Goal: Task Accomplishment & Management: Complete application form

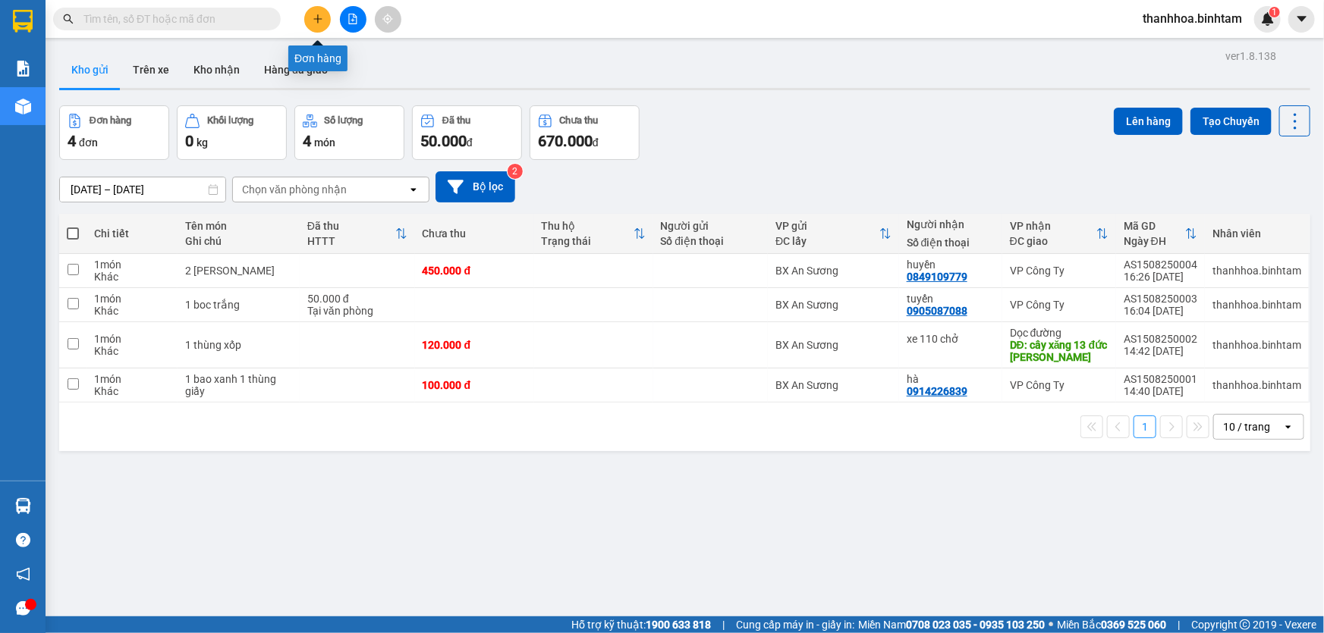
click at [320, 24] on icon "plus" at bounding box center [318, 19] width 11 height 11
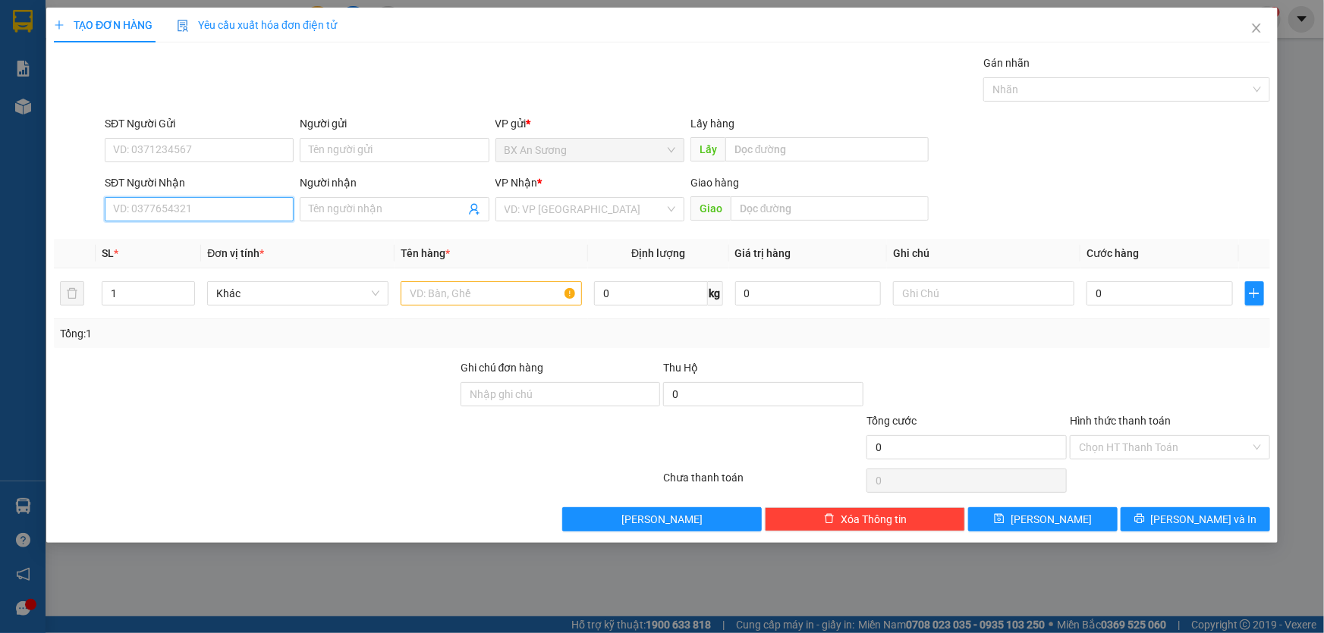
click at [253, 206] on input "SĐT Người Nhận" at bounding box center [199, 209] width 189 height 24
type input "0971896979"
click at [212, 238] on div "0971896979 - vương" at bounding box center [199, 239] width 171 height 17
type input "vương"
type input "cây xăng thach trụ"
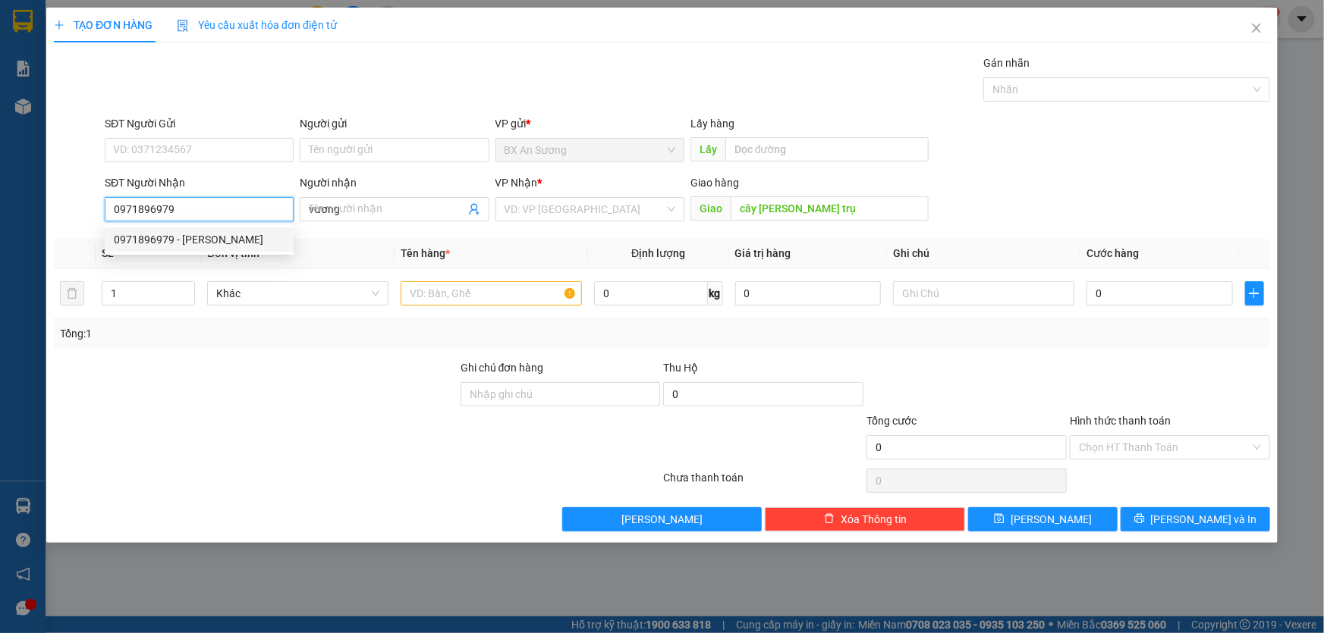
type input "200.000"
click at [1256, 445] on div "Chọn HT Thanh Toán" at bounding box center [1170, 447] width 200 height 24
type input "0971896979"
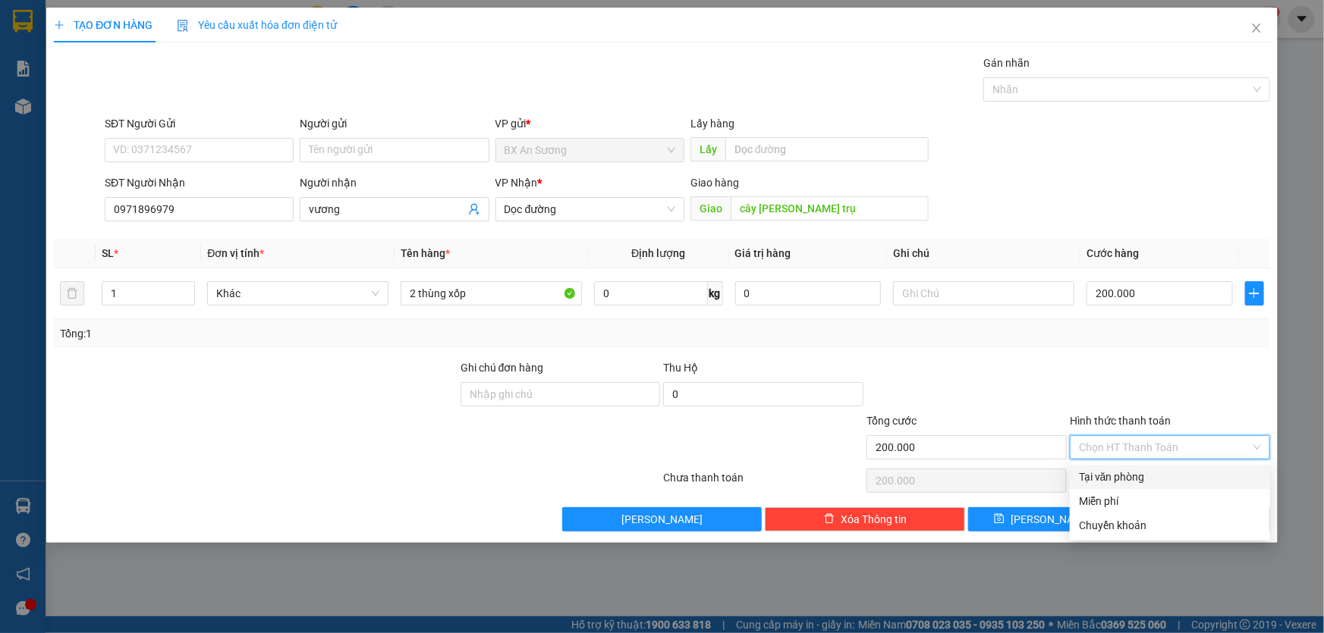
click at [1174, 478] on div "Tại văn phòng" at bounding box center [1170, 477] width 182 height 17
type input "0"
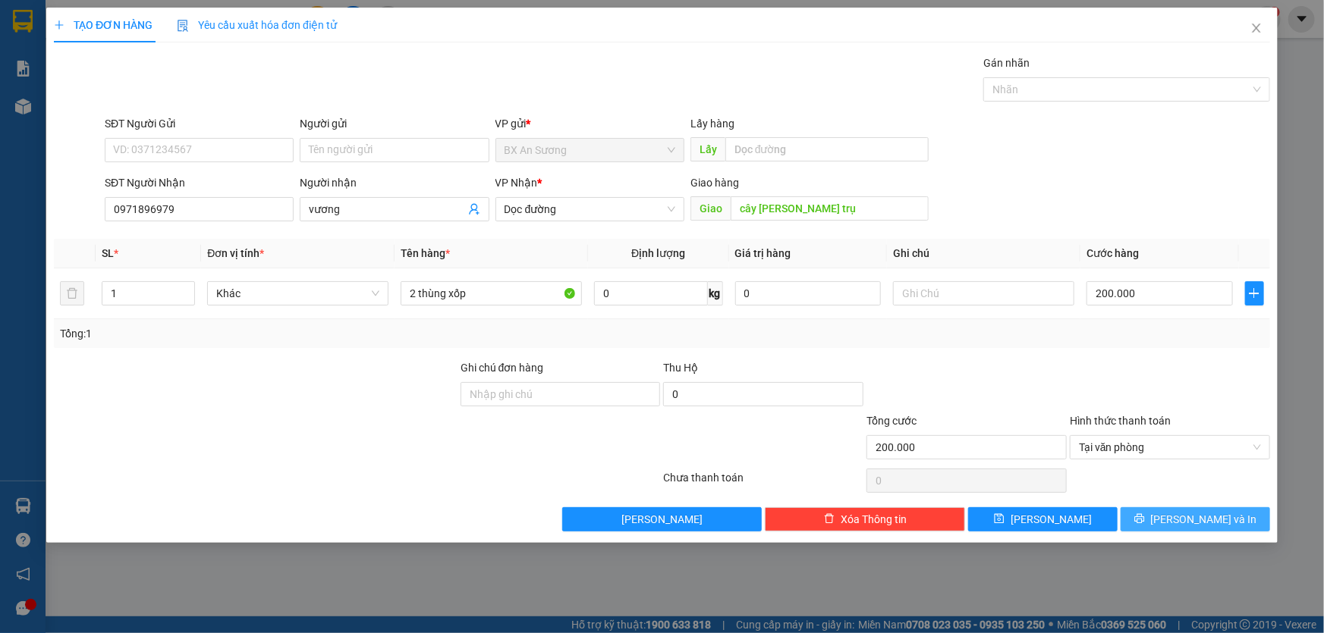
click at [1202, 522] on span "Lưu và In" at bounding box center [1204, 519] width 106 height 17
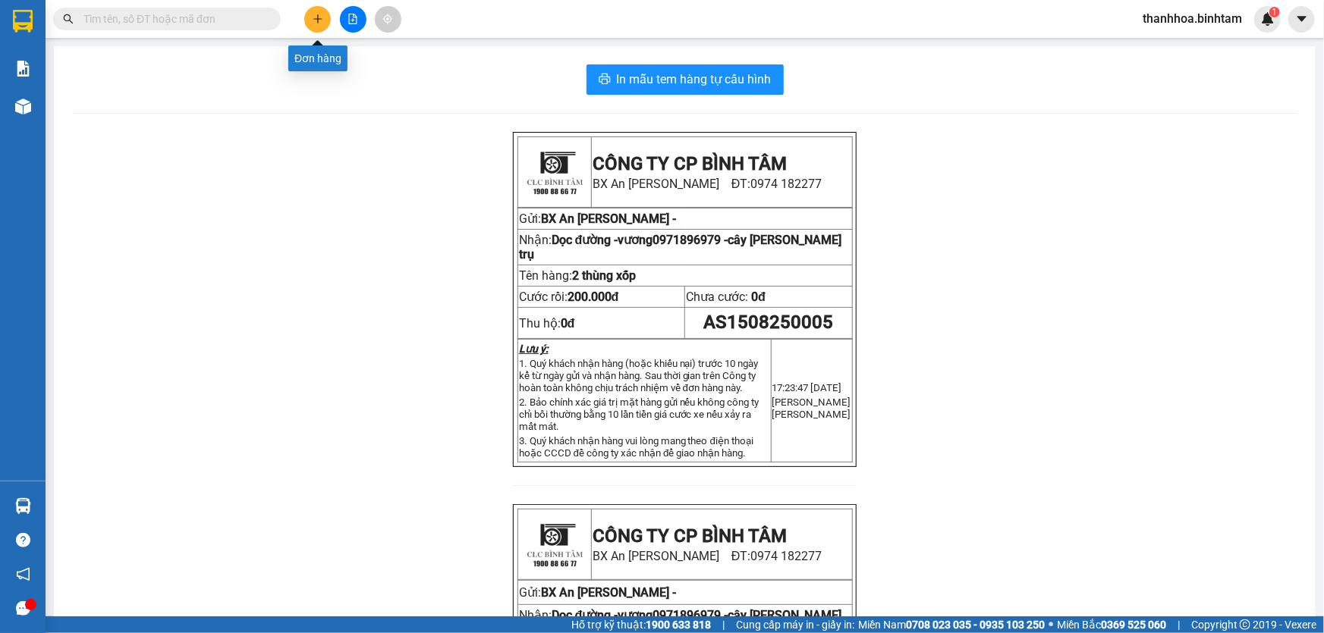
click at [318, 20] on icon "plus" at bounding box center [317, 18] width 1 height 8
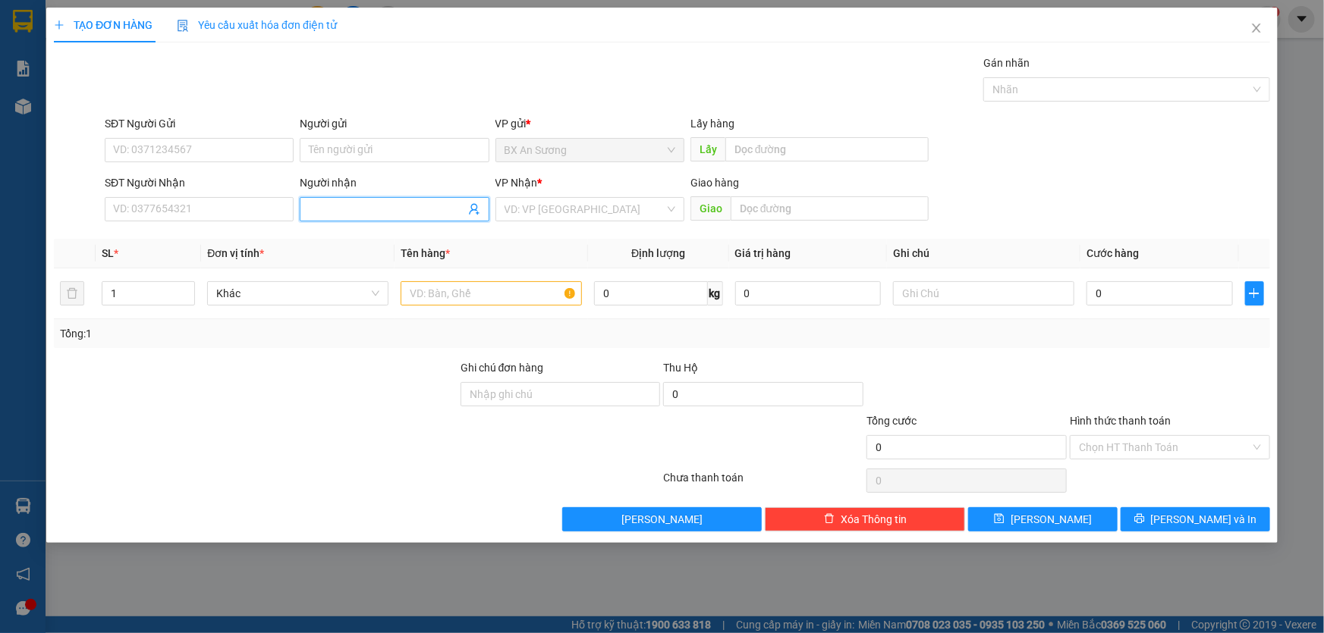
click at [325, 209] on input "Người nhận" at bounding box center [387, 209] width 156 height 17
type input "d"
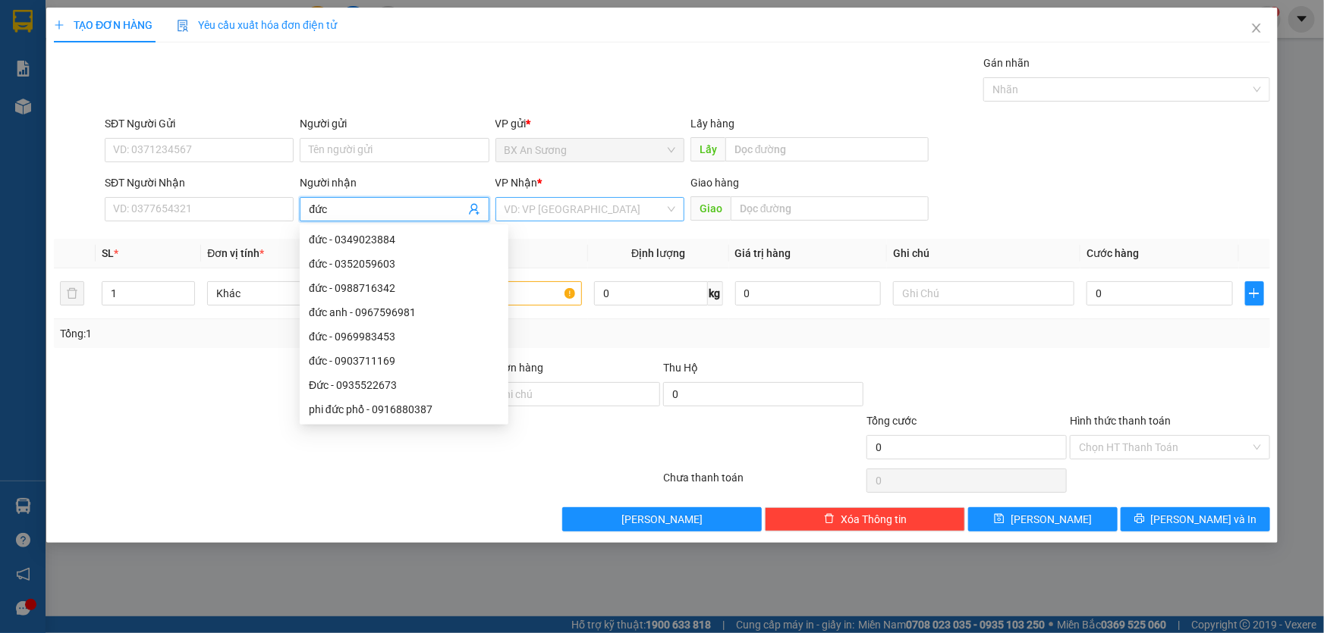
click at [668, 212] on div "VD: VP Sài Gòn" at bounding box center [589, 209] width 189 height 24
type input "đức"
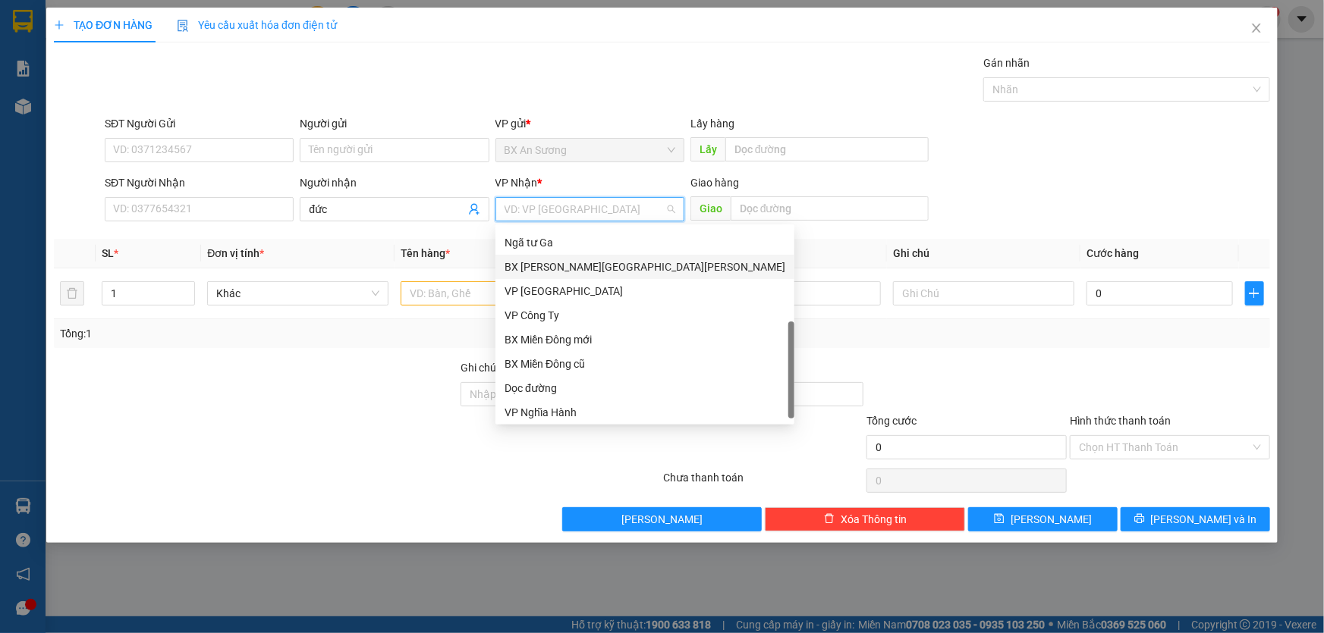
scroll to position [48, 0]
drag, startPoint x: 679, startPoint y: 319, endPoint x: 658, endPoint y: 443, distance: 125.3
click at [659, 442] on body "Kết quả tìm kiếm ( 0 ) Bộ lọc No Data thanhhoa.binhtam 1 Báo cáo Báo cáo dòng t…" at bounding box center [662, 316] width 1324 height 633
click at [545, 393] on div "Dọc đường" at bounding box center [644, 386] width 281 height 17
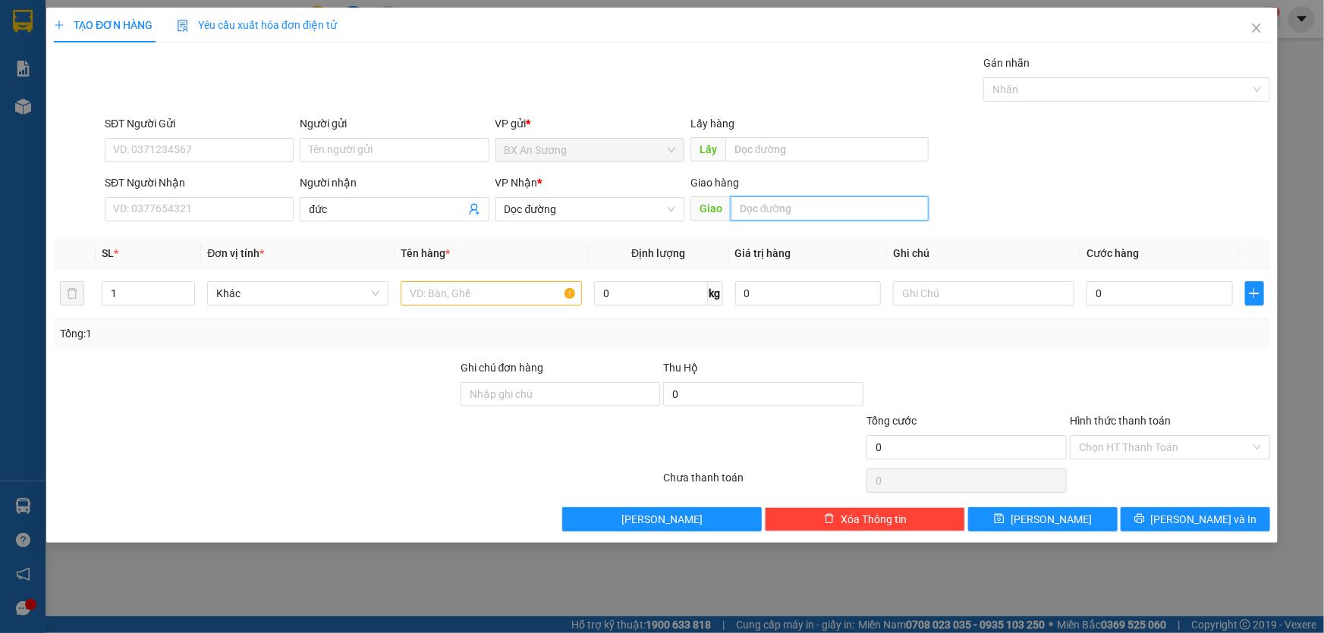
click at [784, 201] on input "text" at bounding box center [830, 208] width 198 height 24
type input "phổ khánh"
click at [476, 292] on input "text" at bounding box center [491, 293] width 181 height 24
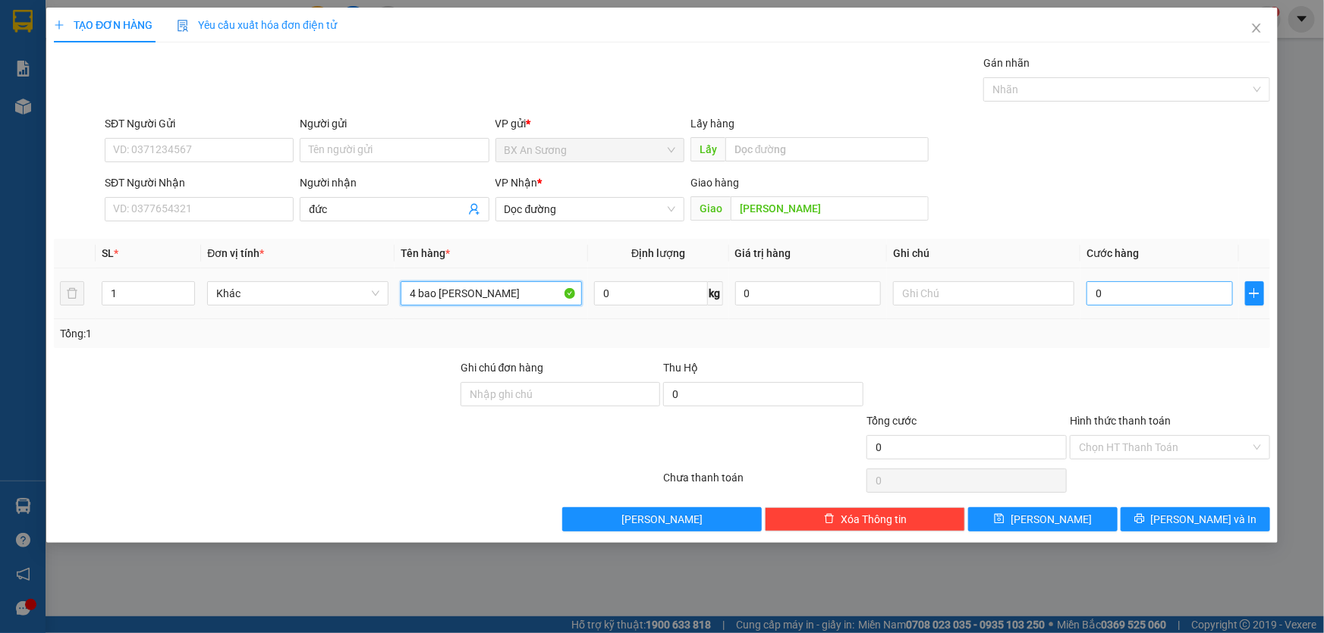
type input "4 bao bò viên"
click at [1125, 297] on input "0" at bounding box center [1159, 293] width 146 height 24
type input "4"
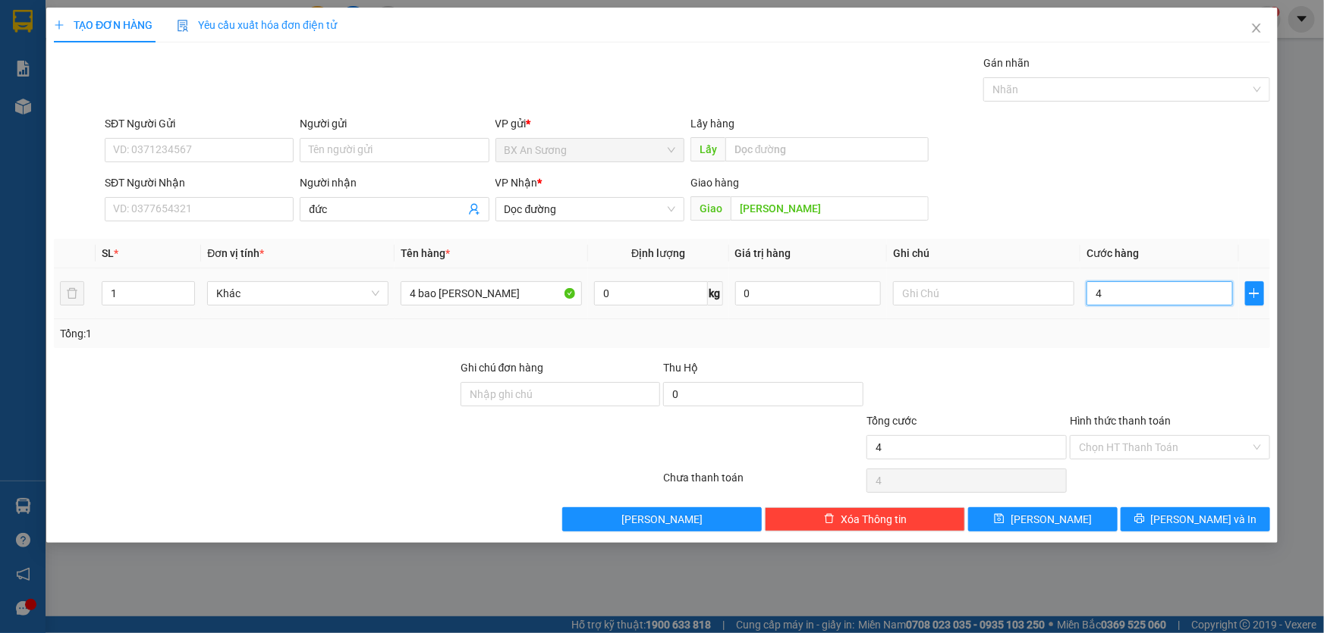
type input "40"
type input "400"
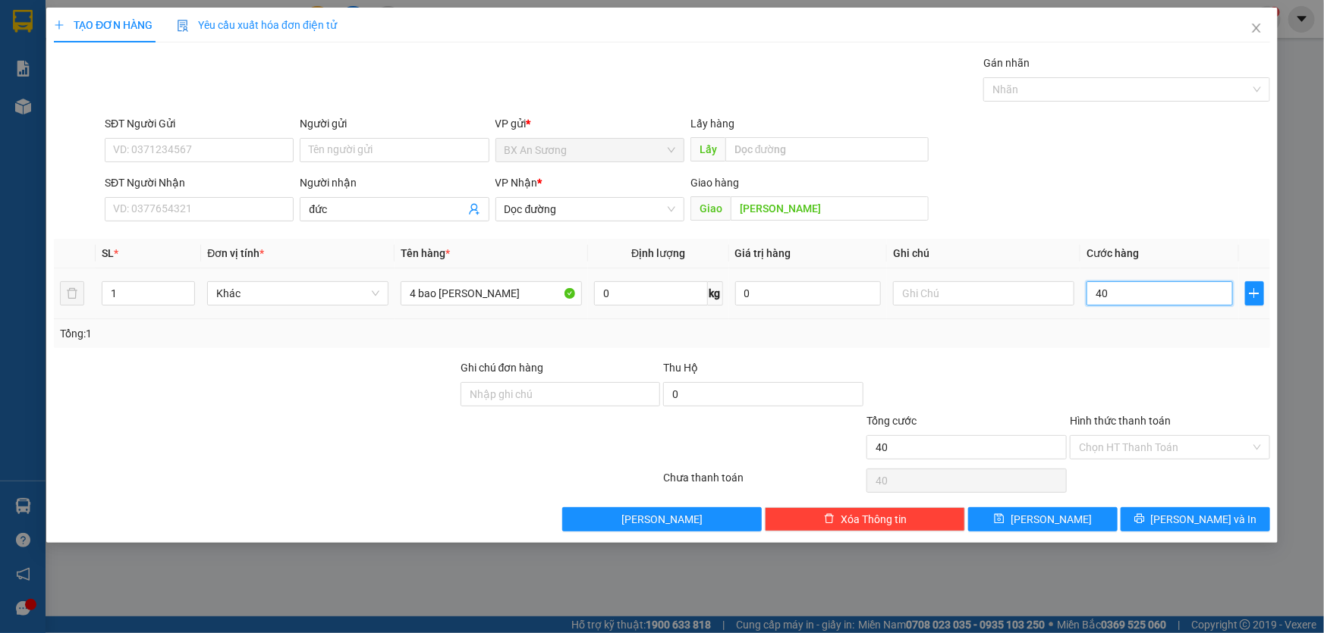
type input "400"
type input "4.000"
type input "40.000"
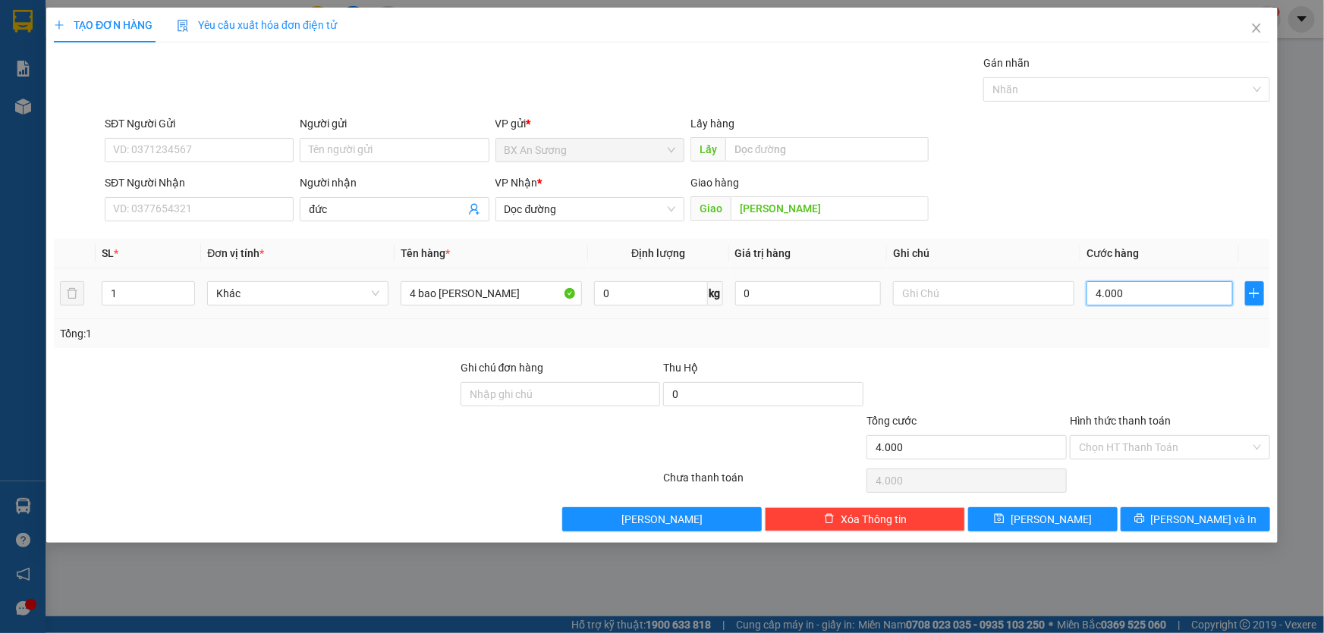
type input "40.000"
type input "400.000"
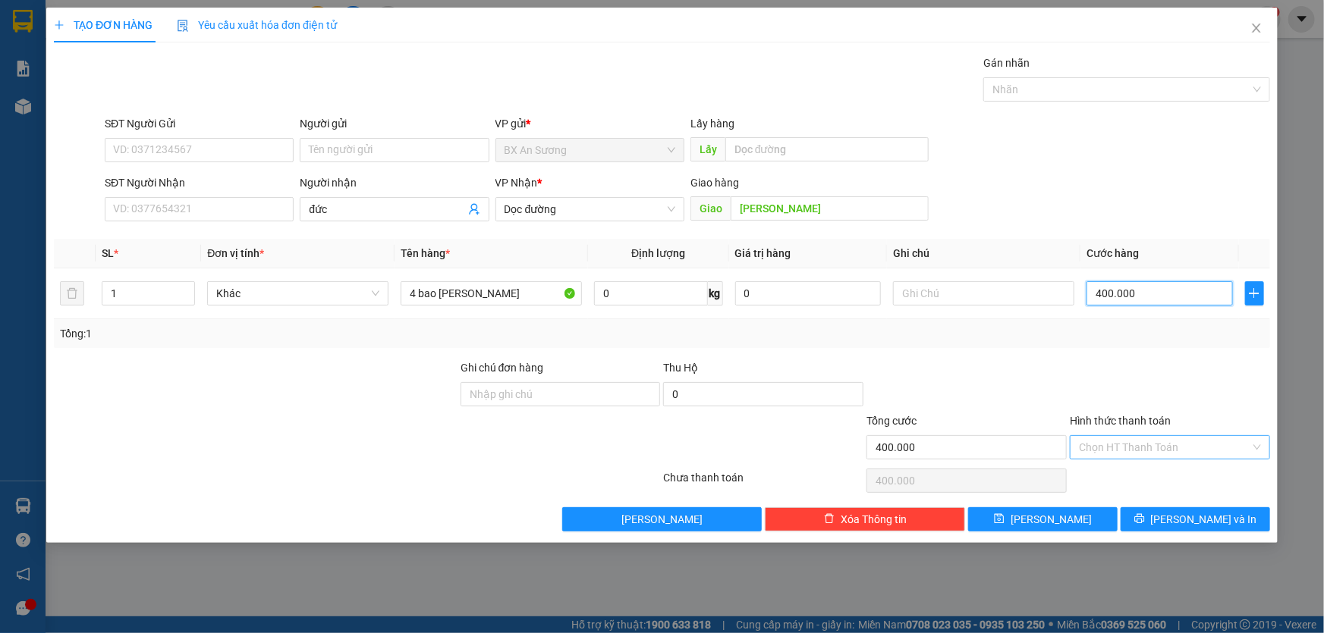
click at [1264, 446] on div "Chọn HT Thanh Toán" at bounding box center [1170, 447] width 200 height 24
type input "400.000"
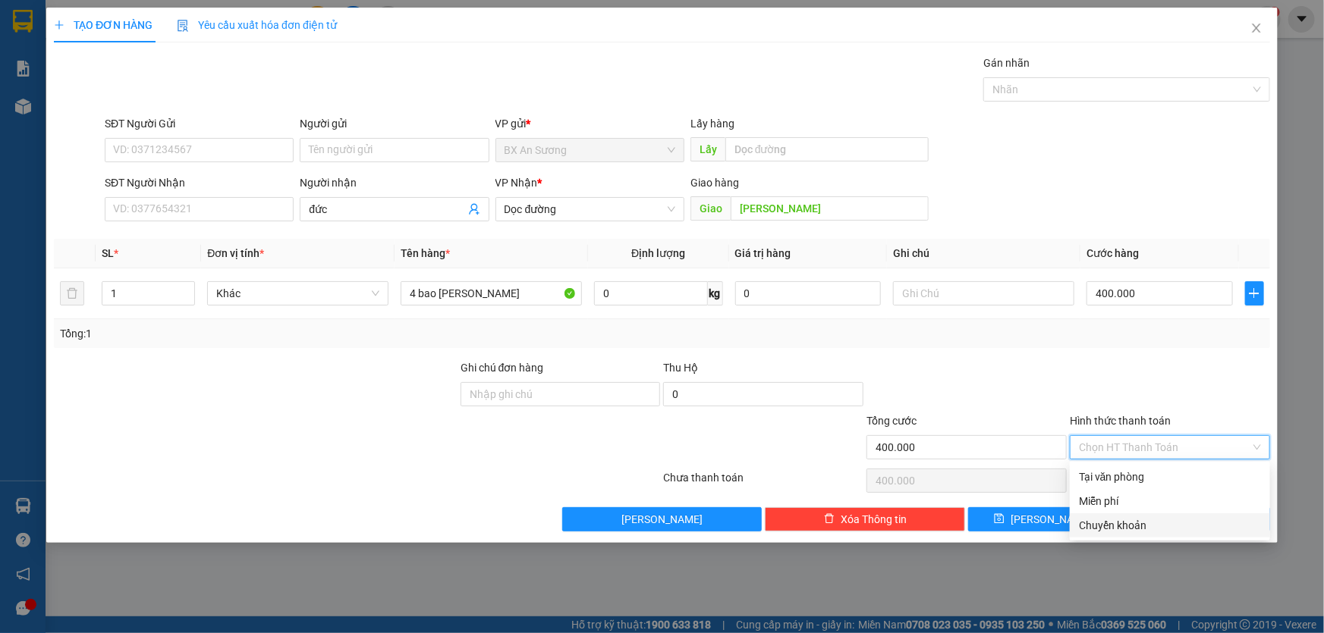
click at [1153, 526] on div "Chuyển khoản" at bounding box center [1170, 525] width 182 height 17
type input "0"
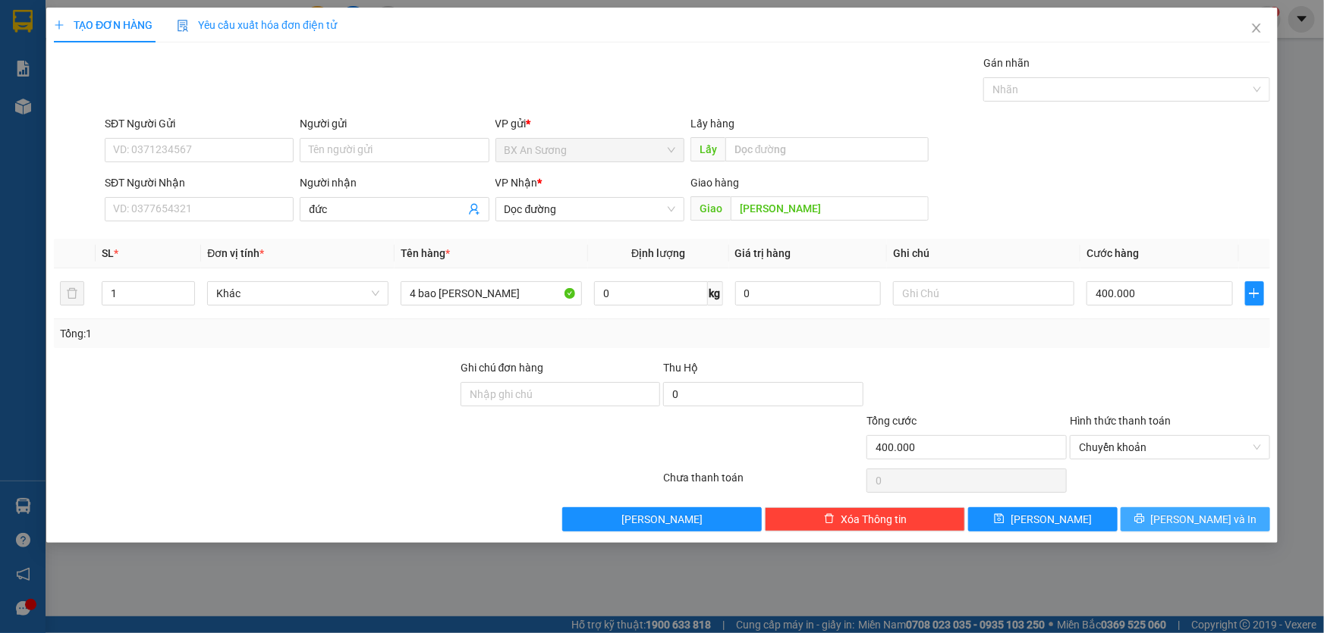
click at [1186, 518] on span "Lưu và In" at bounding box center [1204, 519] width 106 height 17
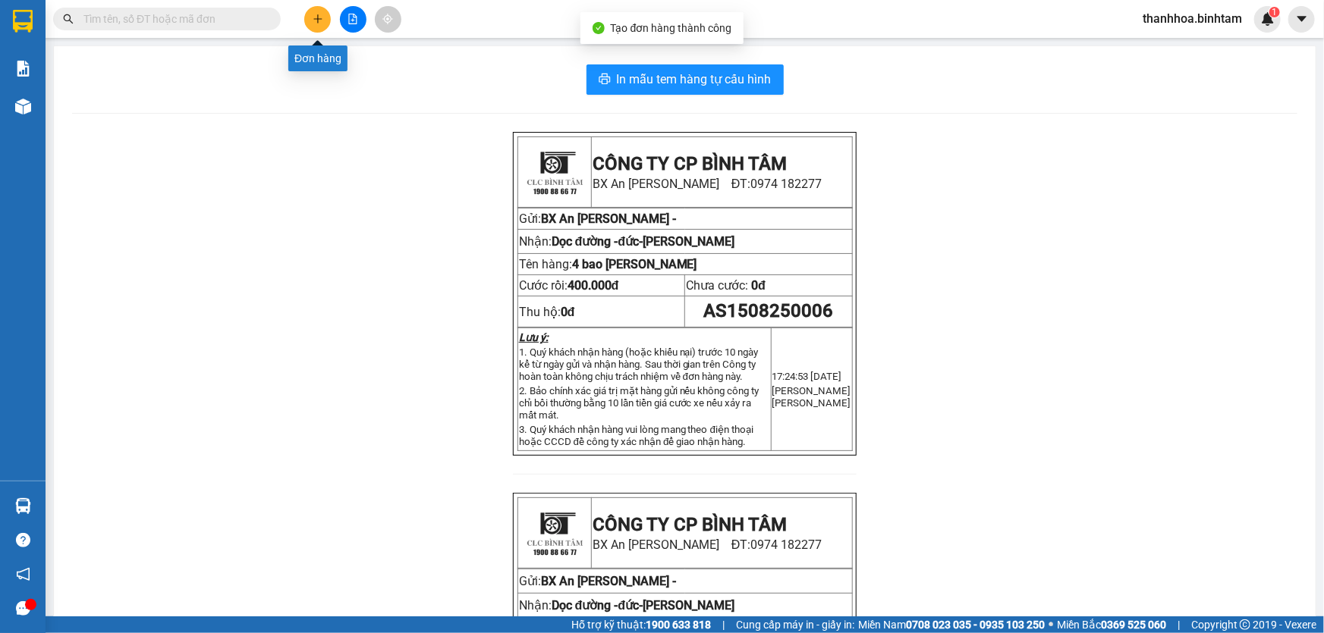
click at [323, 23] on button at bounding box center [317, 19] width 27 height 27
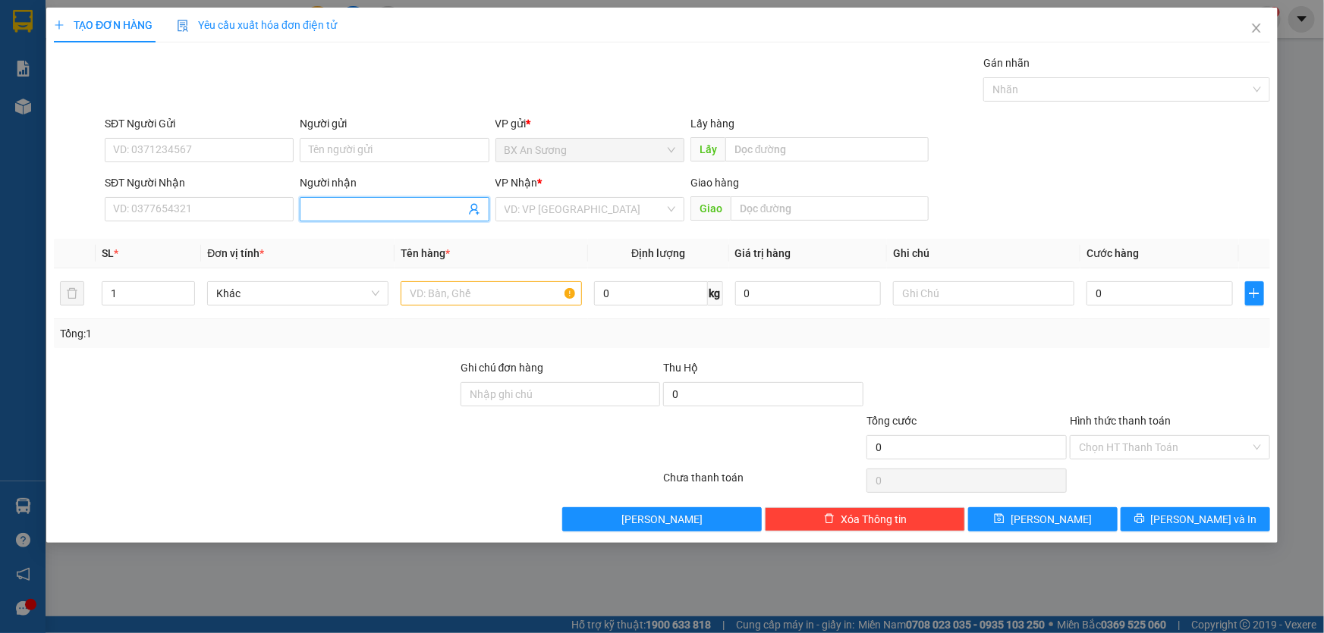
click at [355, 205] on input "Người nhận" at bounding box center [387, 209] width 156 height 17
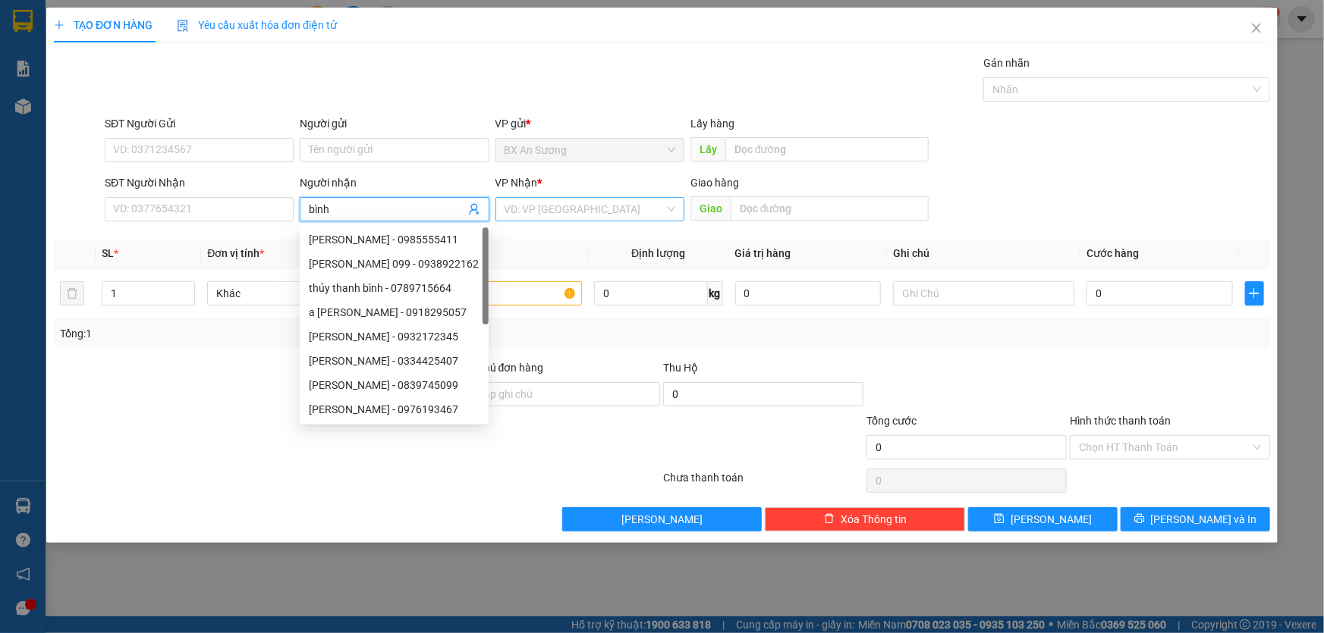
click at [674, 212] on div "VD: VP Sài Gòn" at bounding box center [589, 209] width 189 height 24
type input "bình"
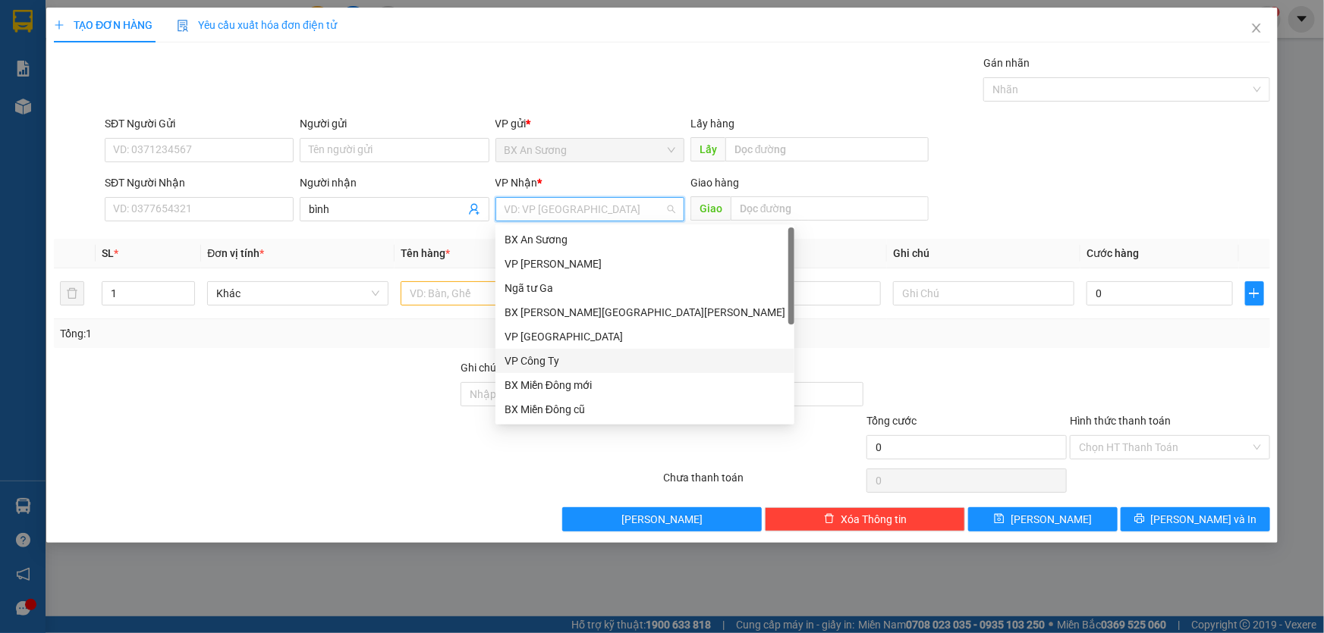
click at [555, 364] on div "VP Công Ty" at bounding box center [644, 361] width 281 height 17
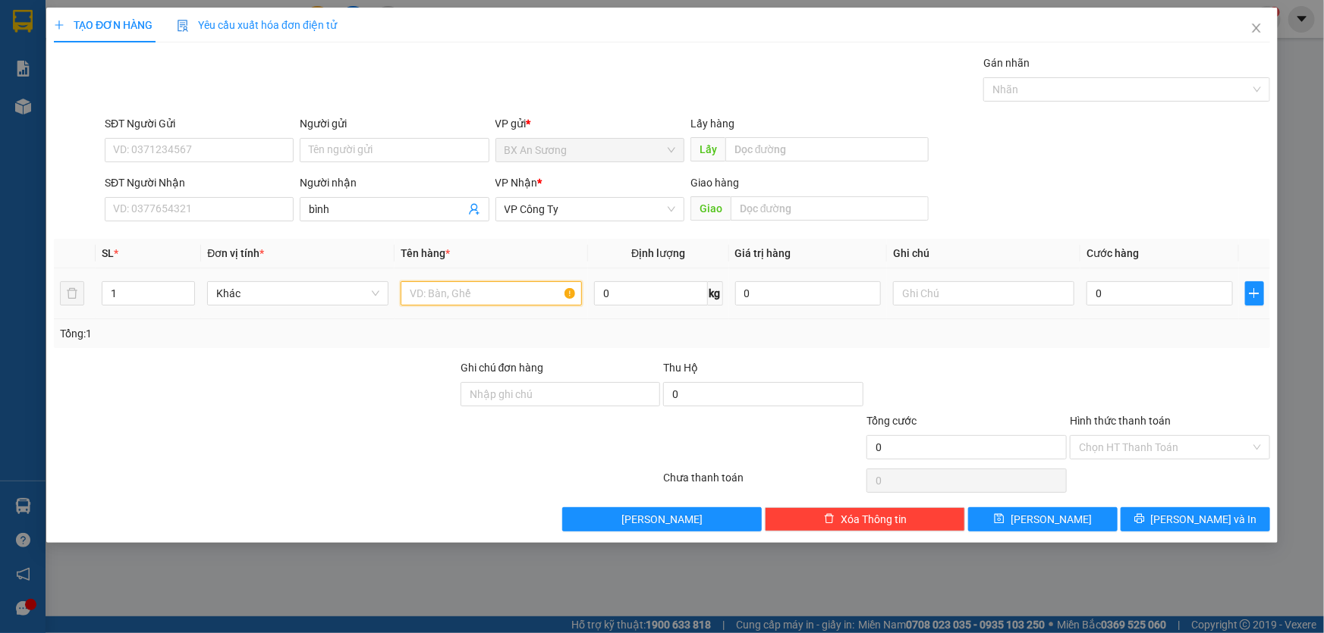
click at [470, 297] on input "text" at bounding box center [491, 293] width 181 height 24
type input "3 bao bò voiên"
click at [1193, 286] on input "0" at bounding box center [1159, 293] width 146 height 24
type input "3"
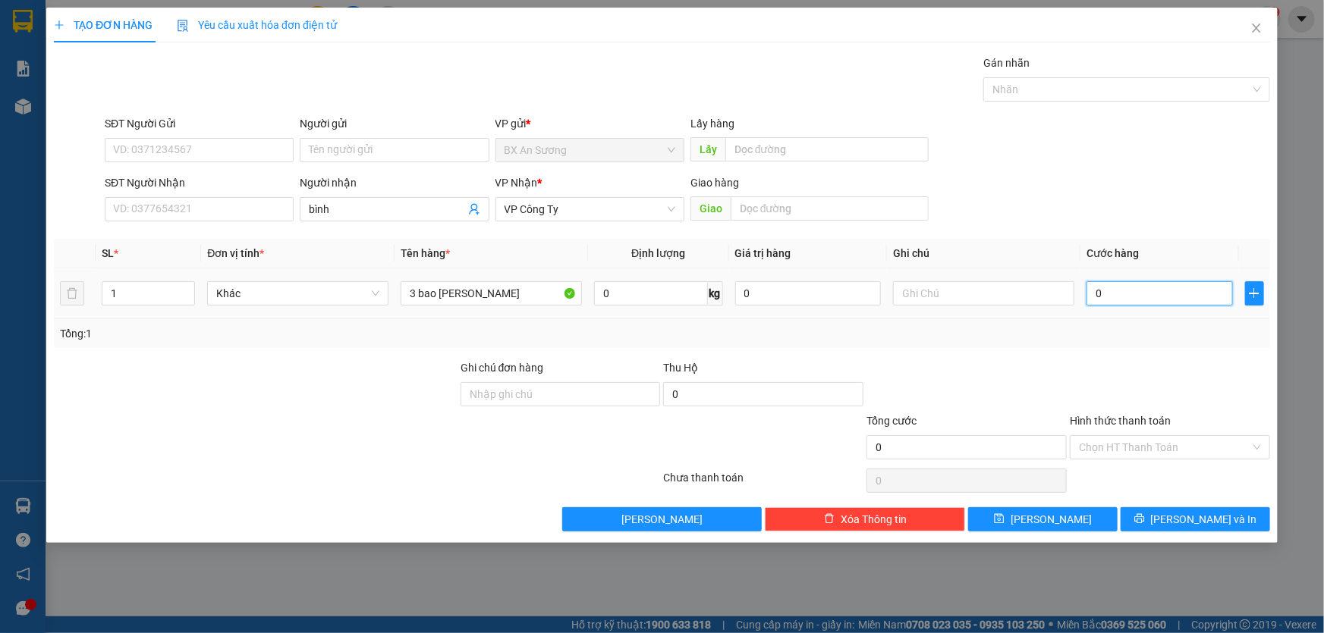
type input "3"
type input "30"
type input "300"
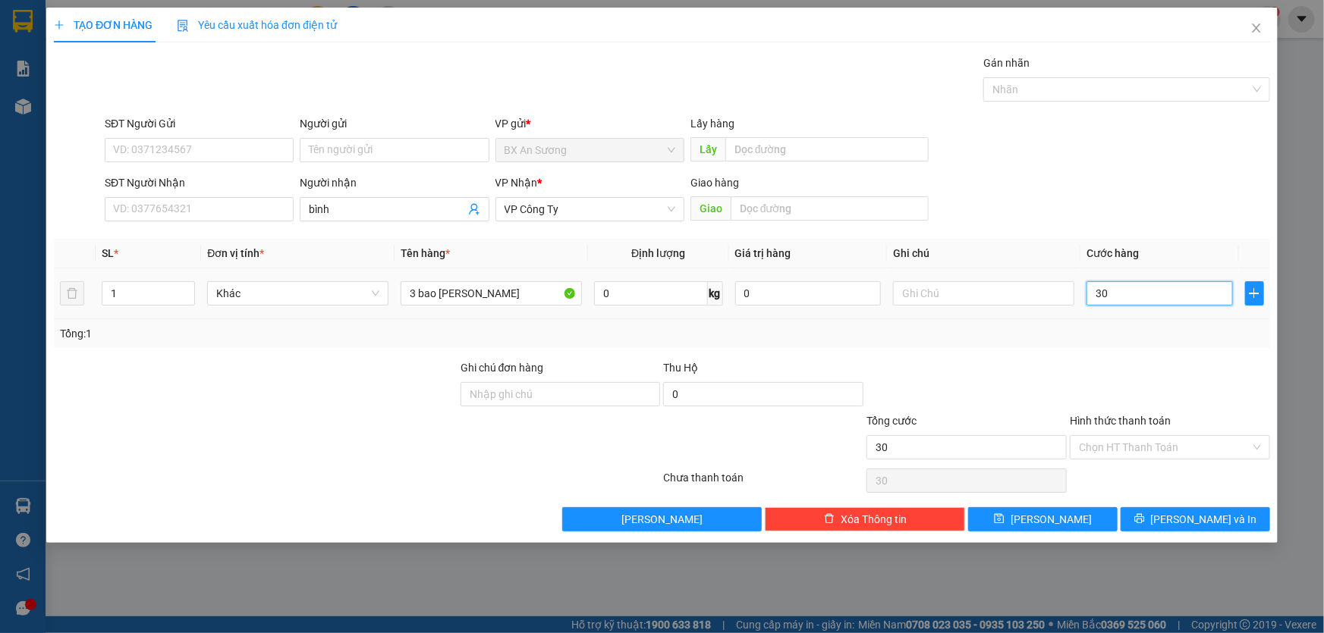
type input "300"
type input "3.000"
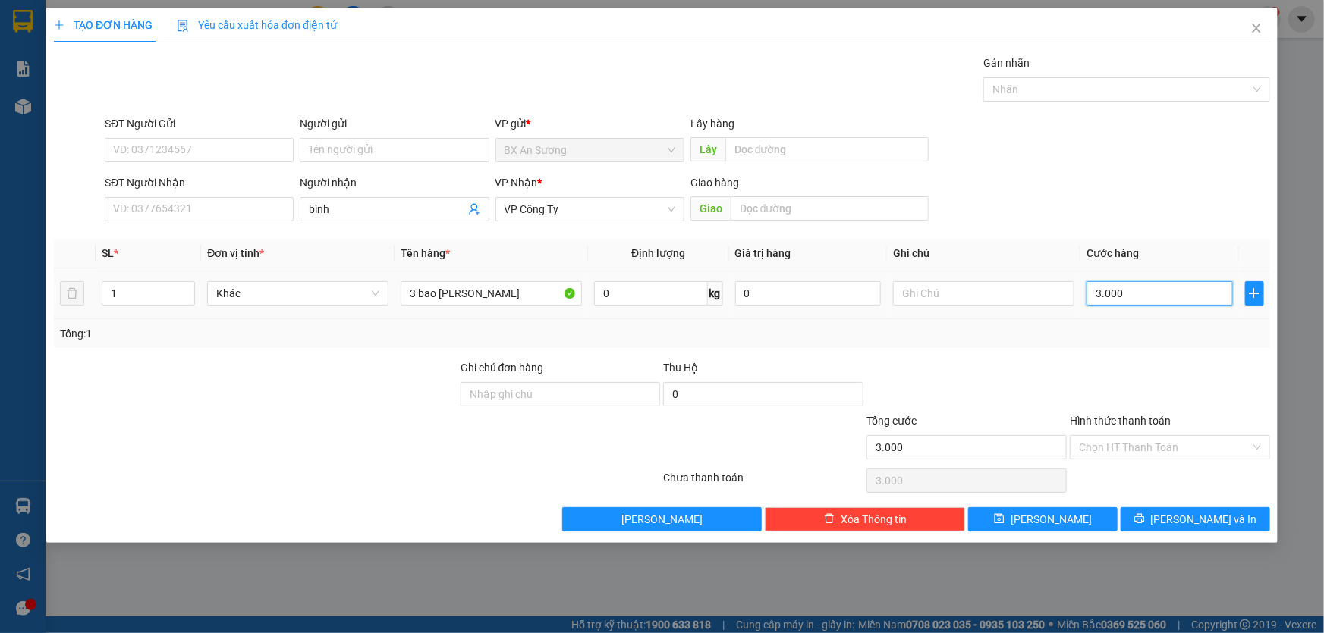
type input "30.000"
type input "300.000"
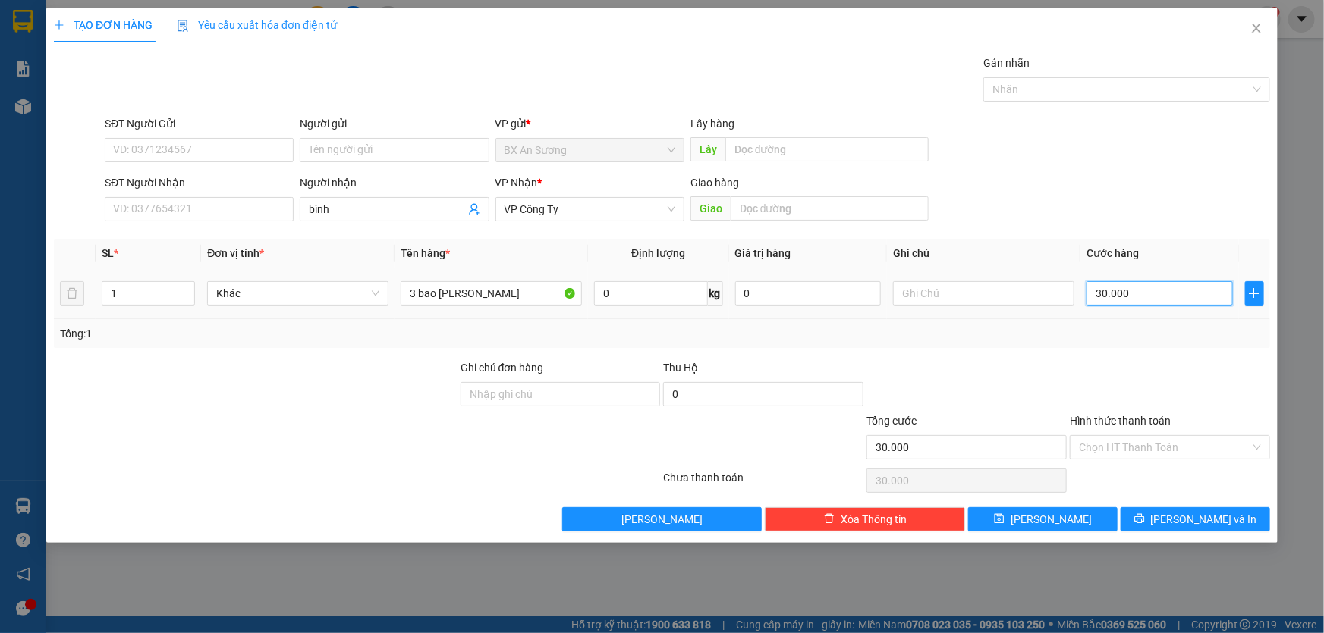
type input "300.000"
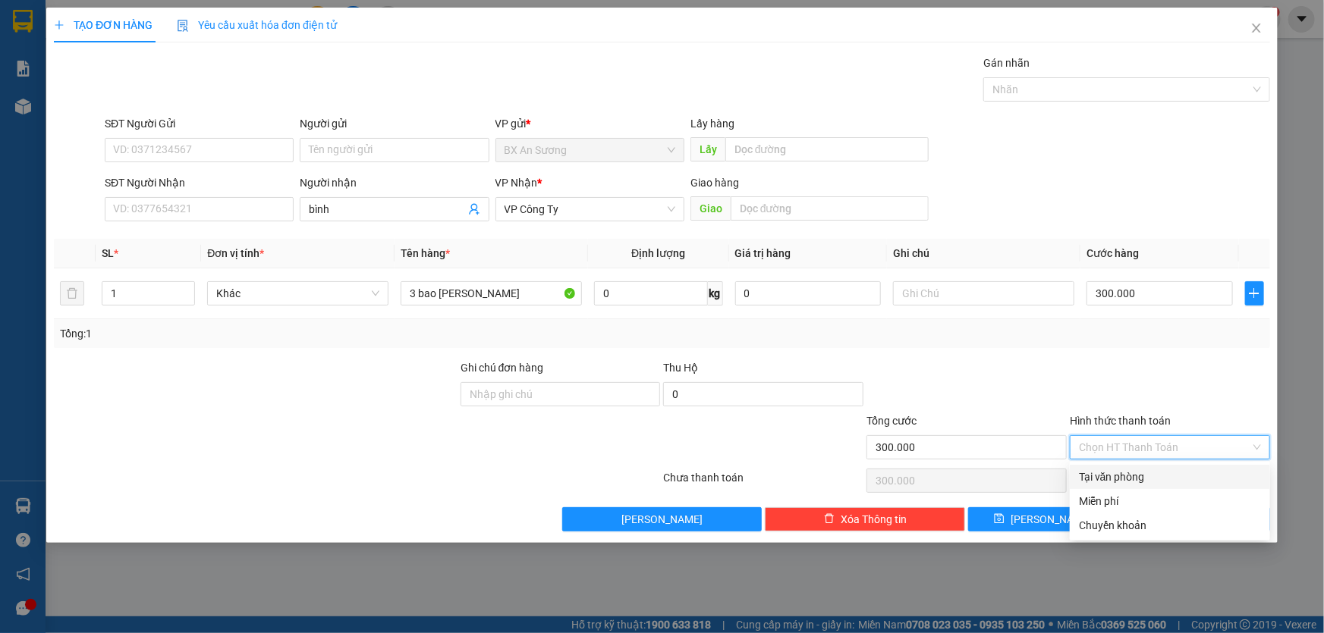
click at [1249, 448] on input "Hình thức thanh toán" at bounding box center [1164, 447] width 171 height 23
click at [1171, 478] on div "Tại văn phòng" at bounding box center [1170, 477] width 182 height 17
type input "0"
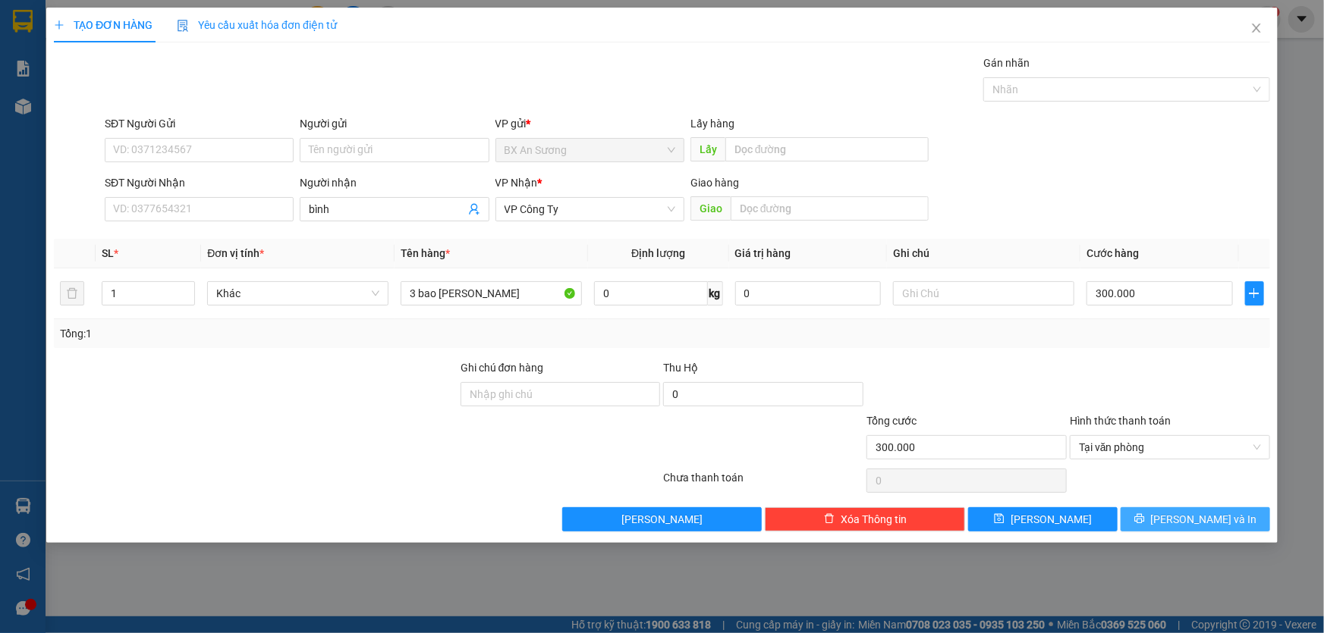
click at [1168, 526] on button "Lưu và In" at bounding box center [1194, 520] width 149 height 24
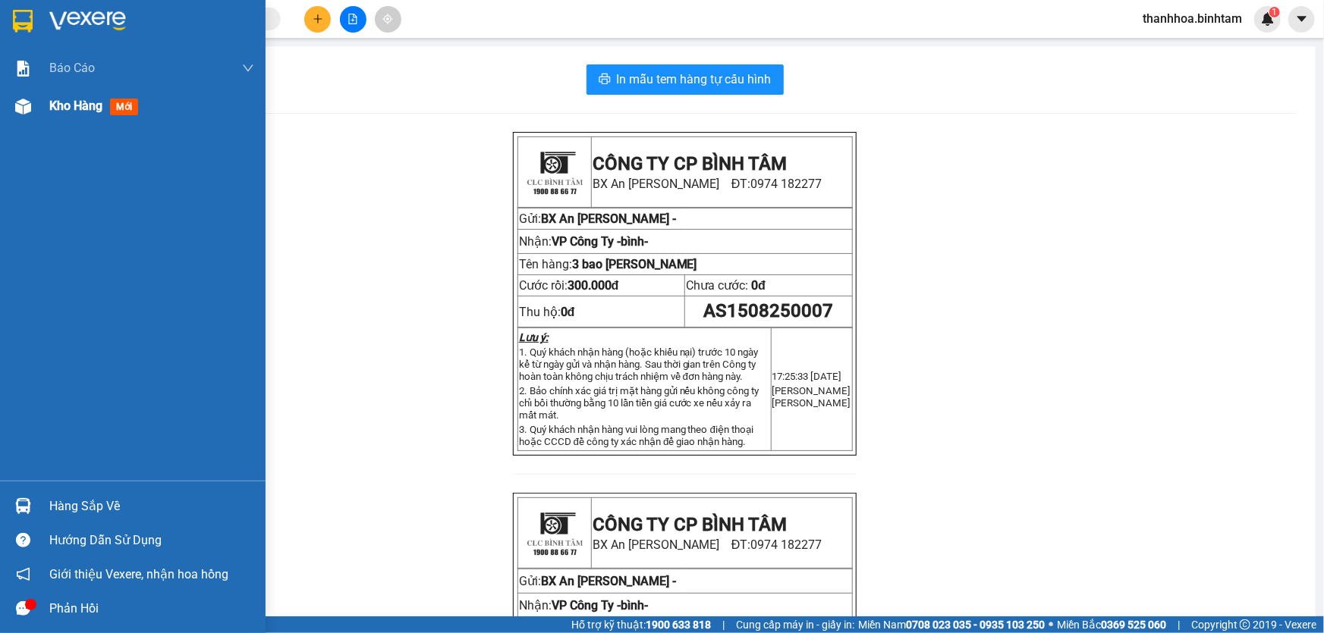
click at [68, 106] on span "Kho hàng" at bounding box center [75, 106] width 53 height 14
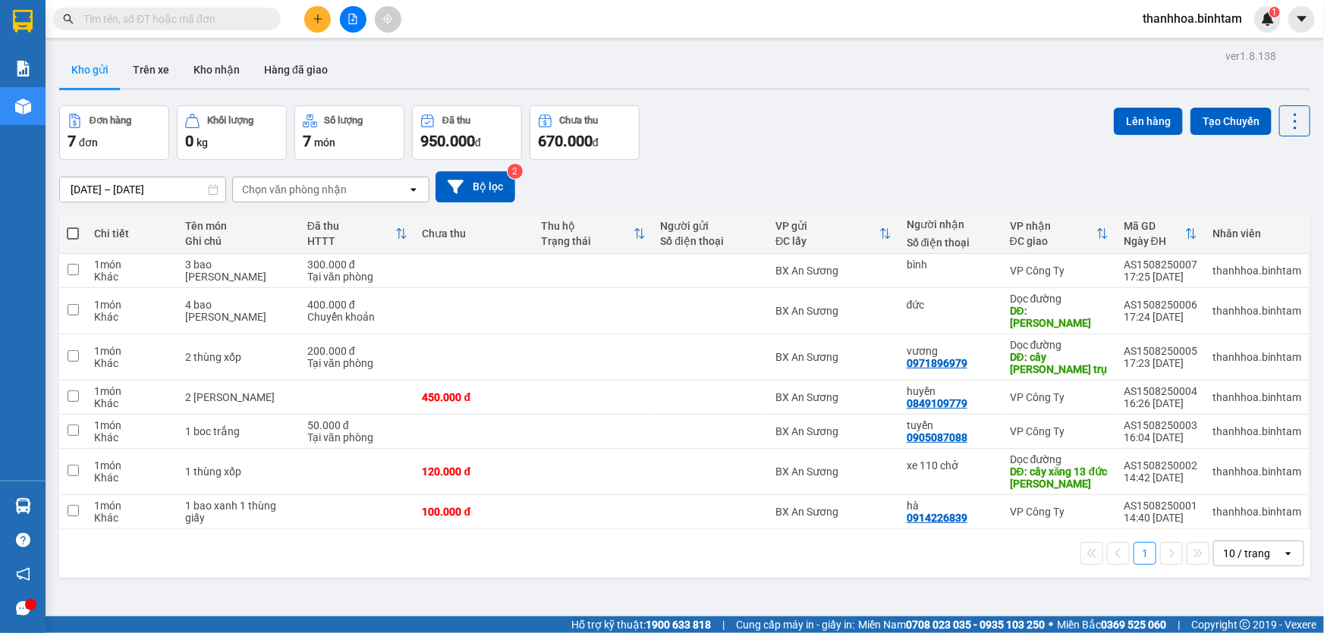
click at [73, 230] on span at bounding box center [73, 234] width 12 height 12
click at [73, 226] on input "checkbox" at bounding box center [73, 226] width 0 height 0
checkbox input "true"
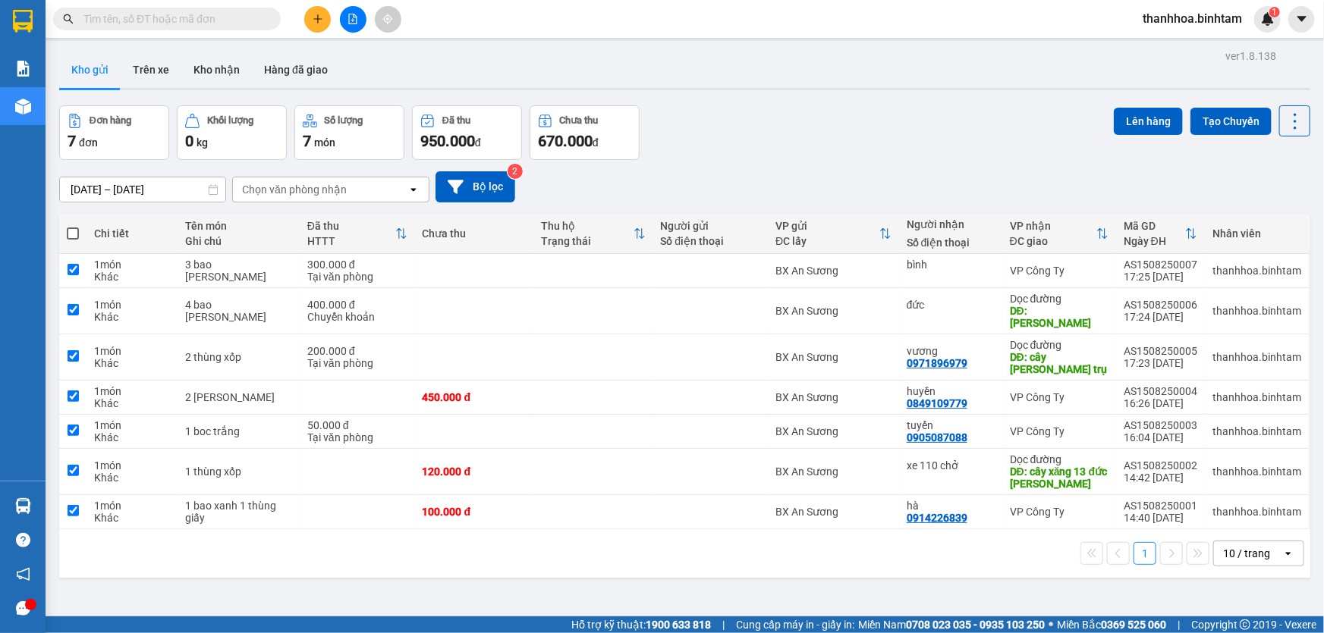
checkbox input "true"
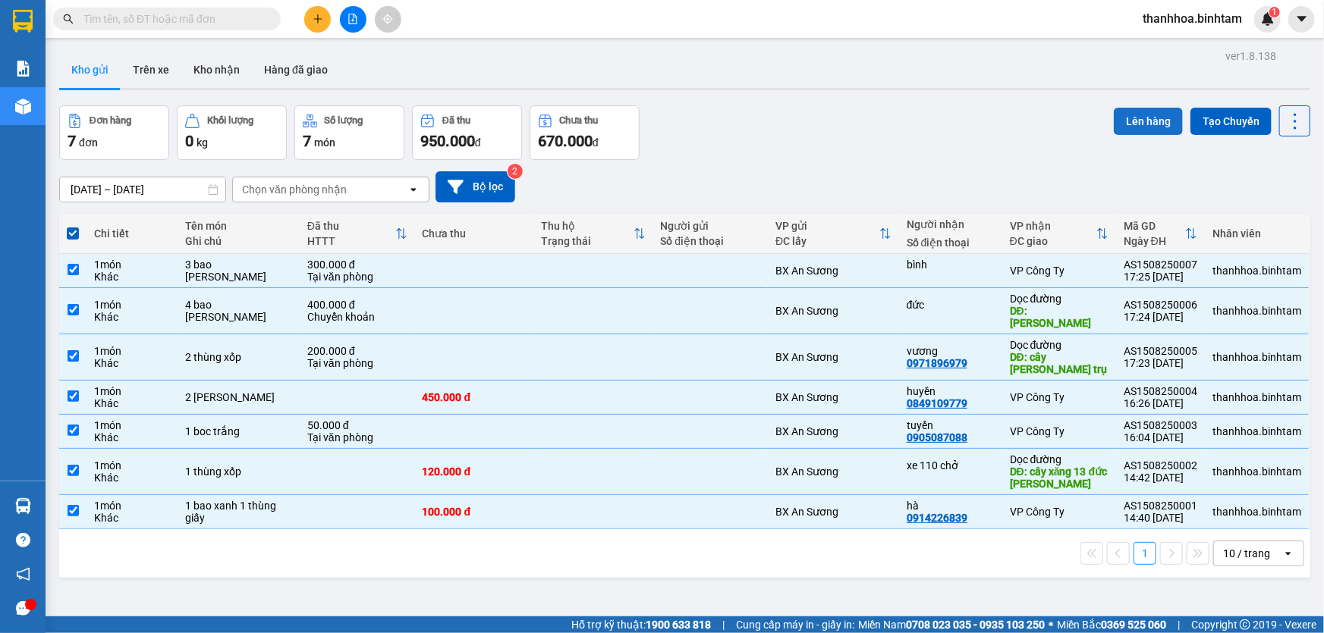
click at [1142, 126] on button "Lên hàng" at bounding box center [1148, 121] width 69 height 27
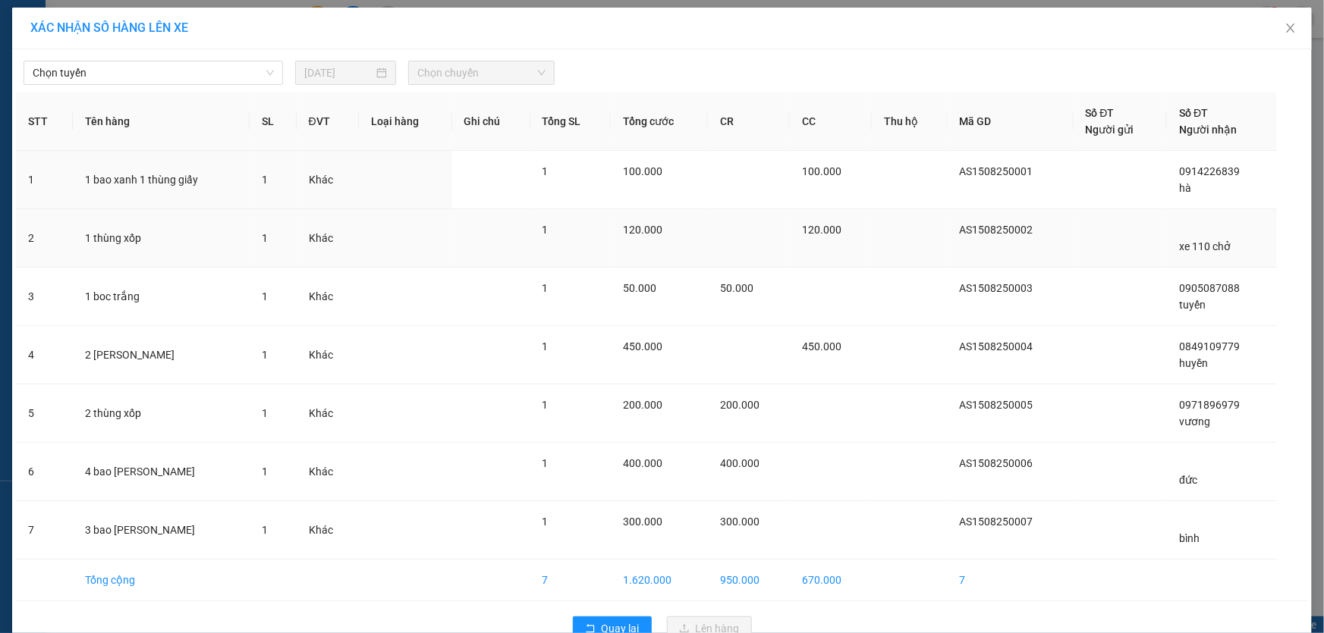
scroll to position [36, 0]
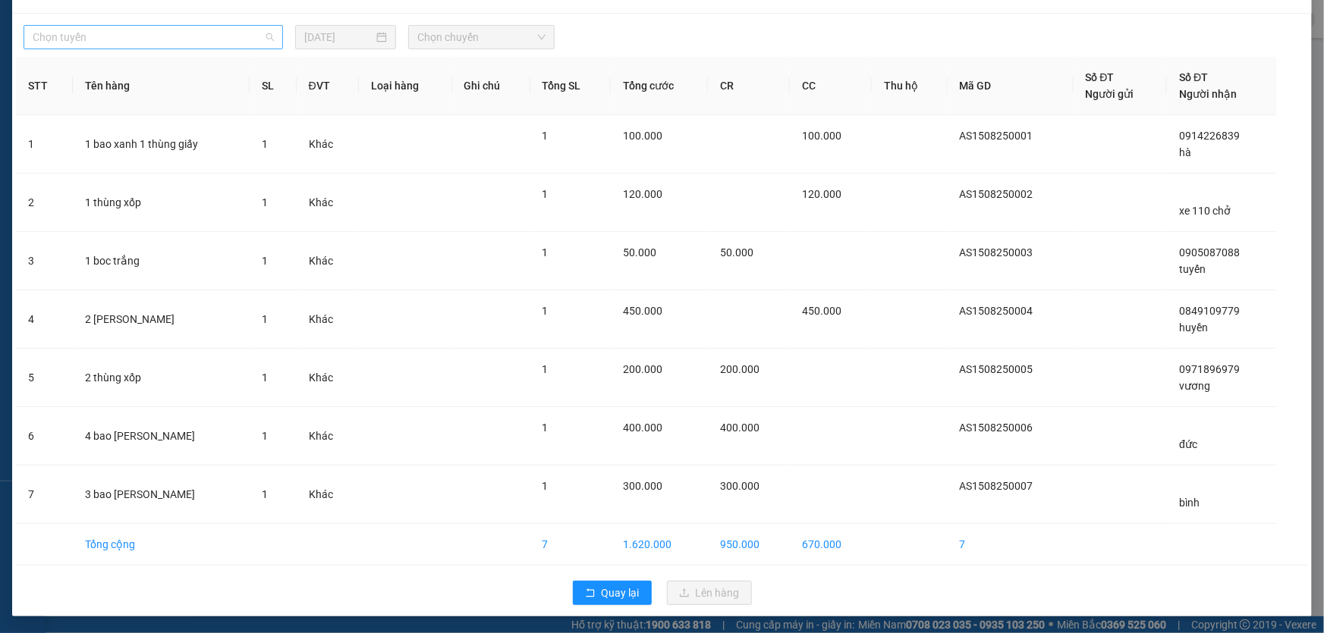
click at [267, 38] on span "Chọn tuyến" at bounding box center [153, 37] width 241 height 23
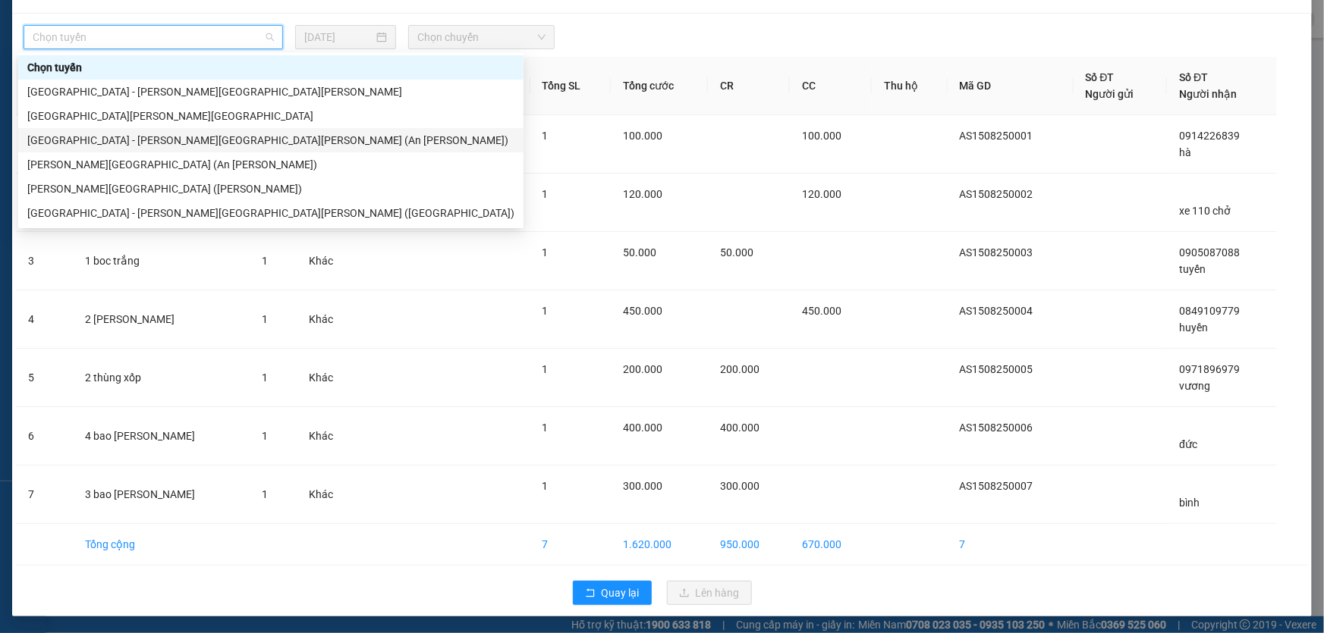
click at [178, 139] on div "Sài Gòn - Quảng Ngãi (An Sương)" at bounding box center [270, 140] width 487 height 17
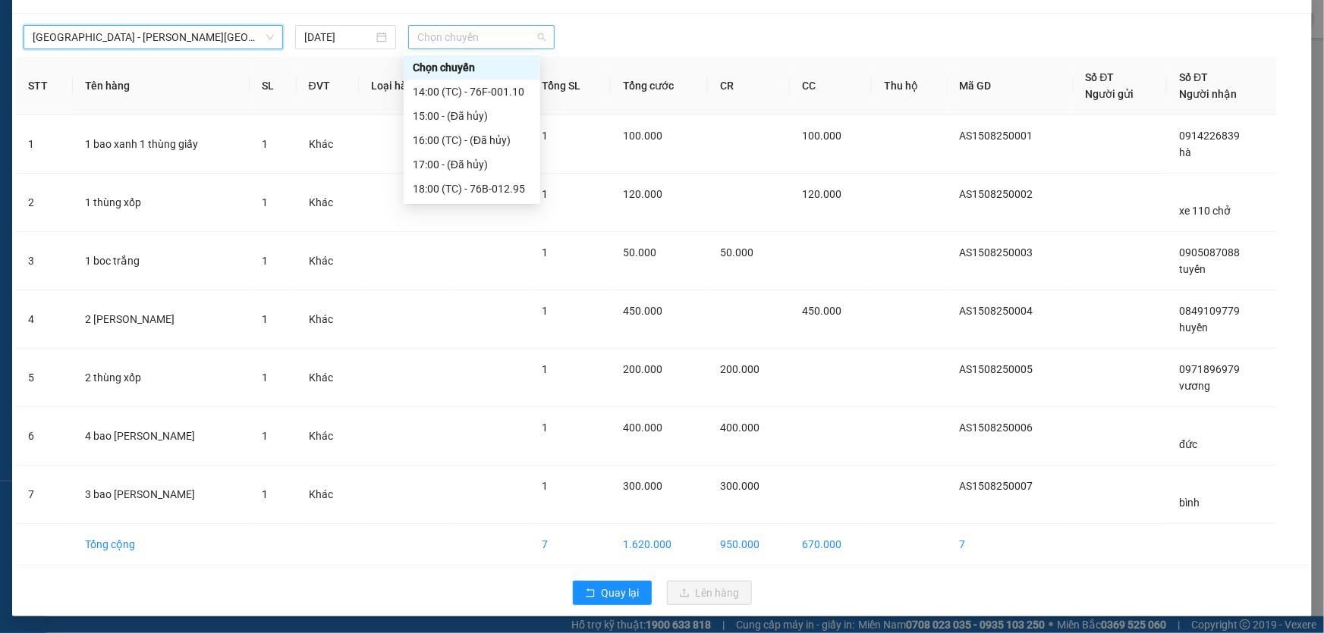
click at [531, 39] on span "Chọn chuyến" at bounding box center [481, 37] width 128 height 23
click at [513, 189] on div "18:00 (TC) - 76B-012.95" at bounding box center [472, 189] width 118 height 17
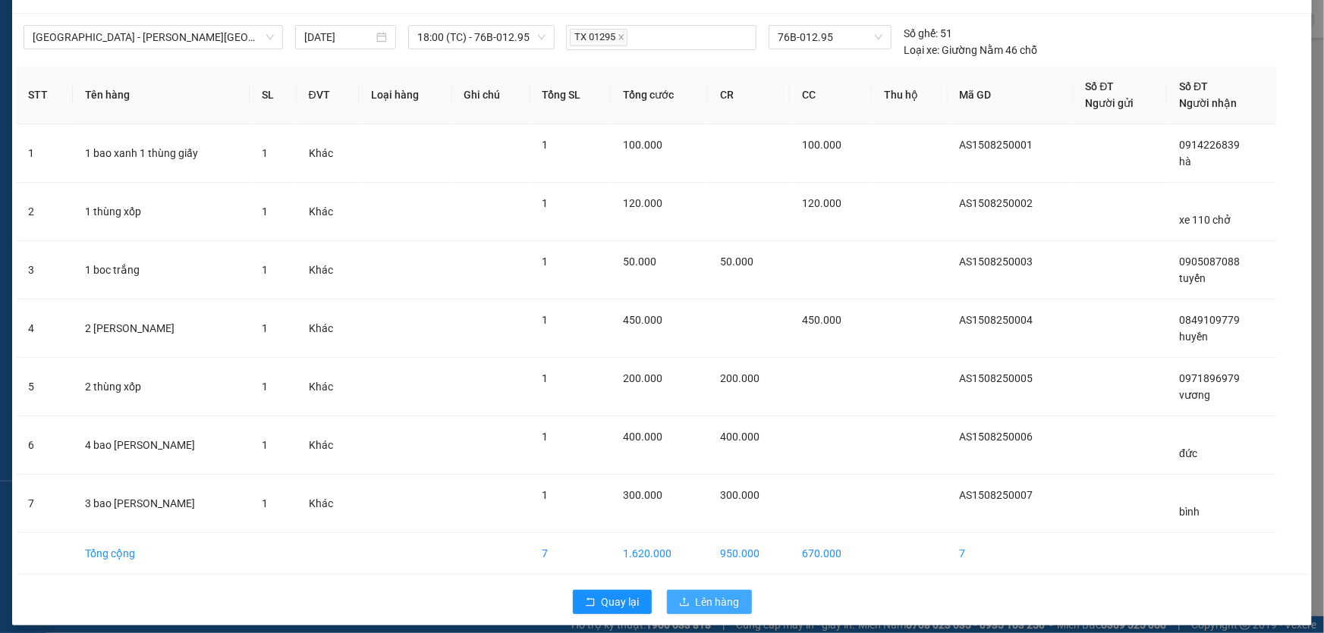
click at [696, 602] on span "Lên hàng" at bounding box center [718, 602] width 44 height 17
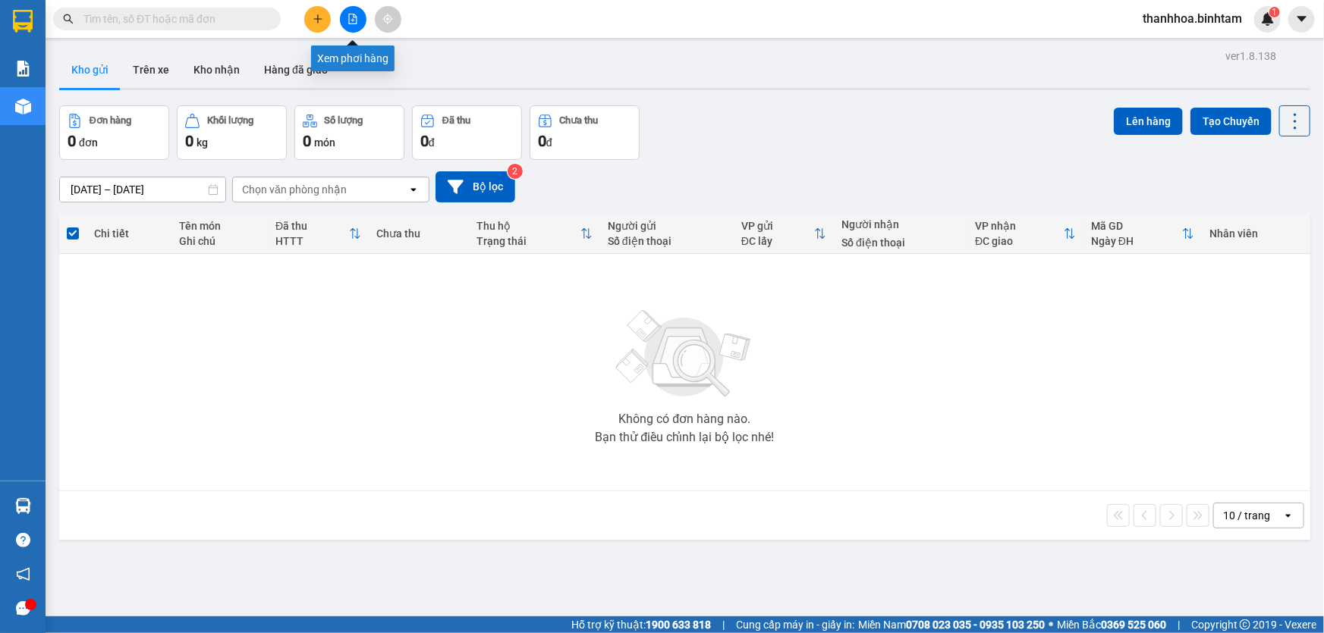
click at [351, 19] on icon "file-add" at bounding box center [352, 19] width 11 height 11
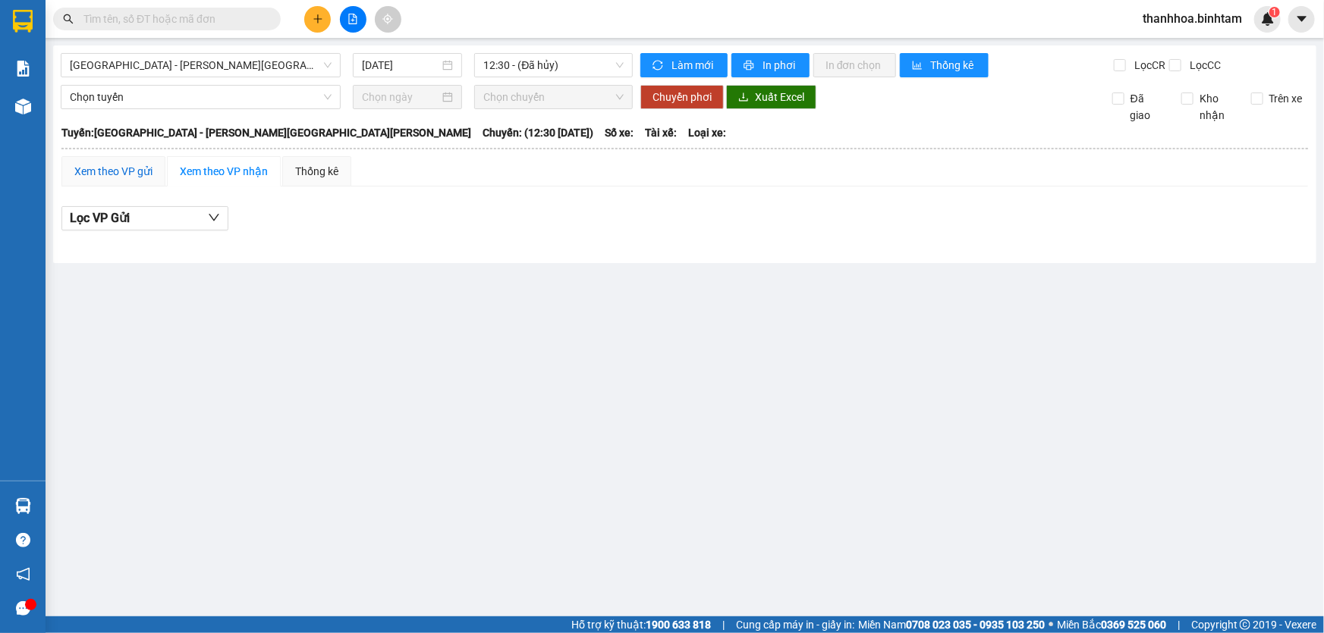
click at [144, 174] on div "Xem theo VP gửi" at bounding box center [113, 171] width 78 height 17
click at [209, 213] on icon "down" at bounding box center [214, 218] width 12 height 12
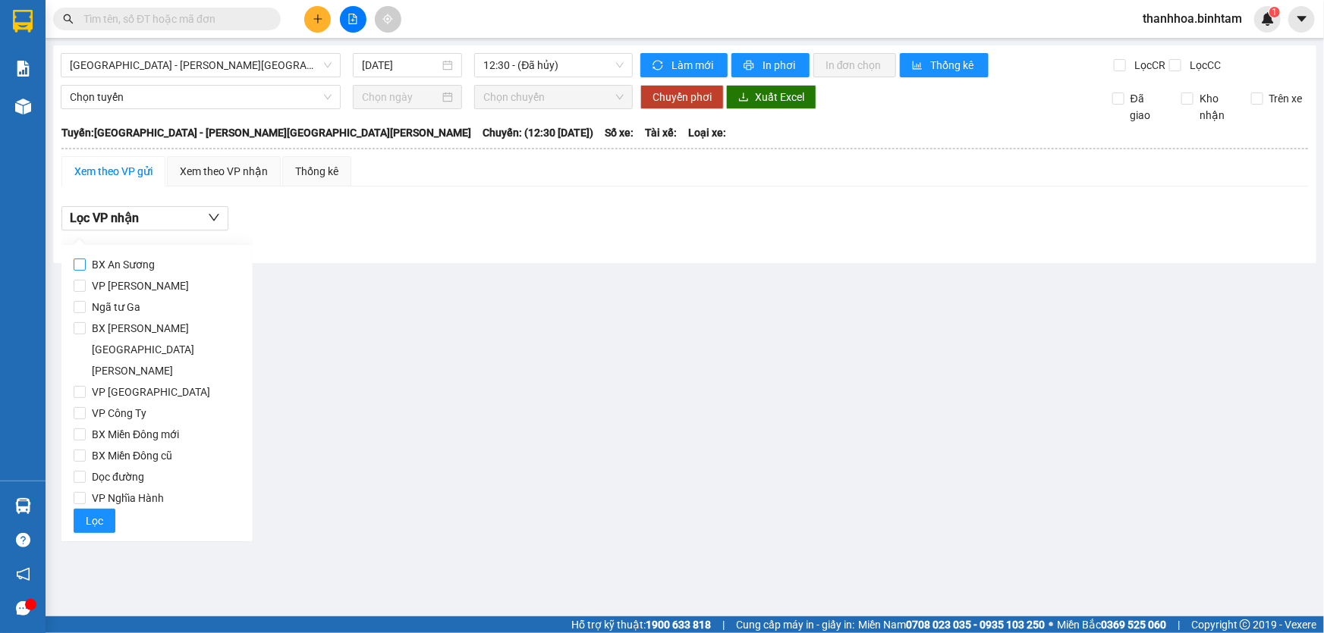
click at [83, 264] on input "BX An Sương" at bounding box center [80, 265] width 12 height 12
click at [83, 263] on input "BX An Sương" at bounding box center [80, 265] width 12 height 12
click at [83, 262] on input "BX An Sương" at bounding box center [80, 265] width 12 height 12
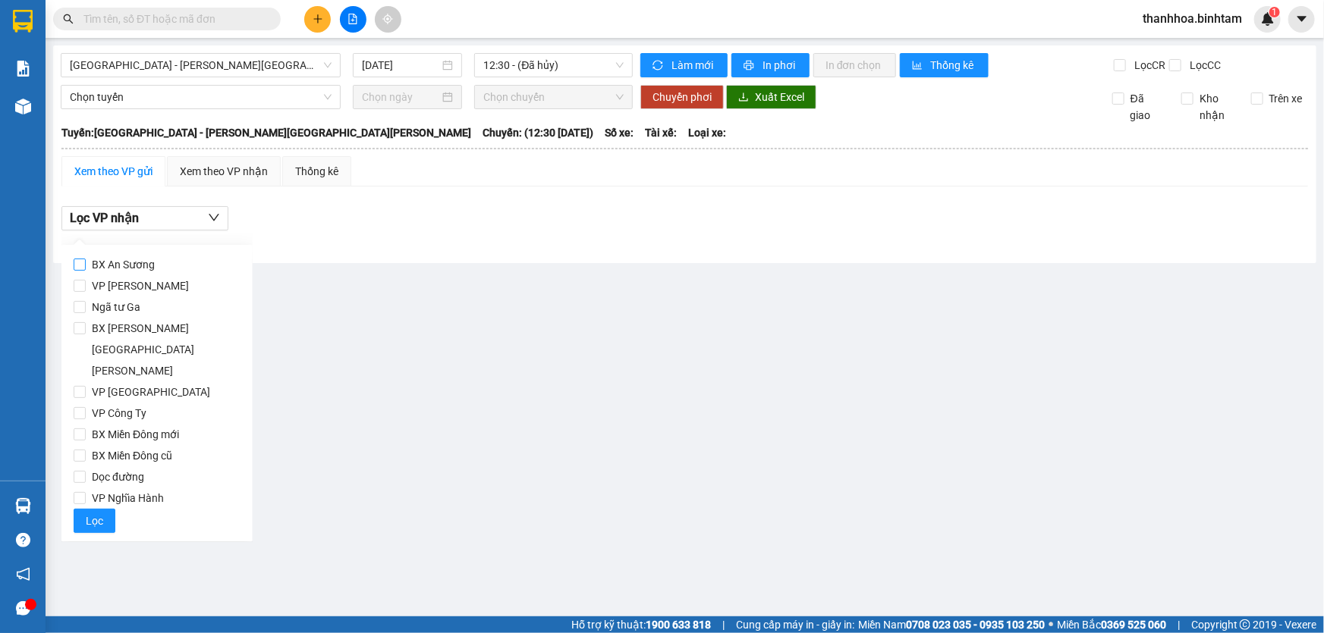
checkbox input "true"
click at [221, 221] on button "Lọc VP nhận" at bounding box center [144, 218] width 167 height 24
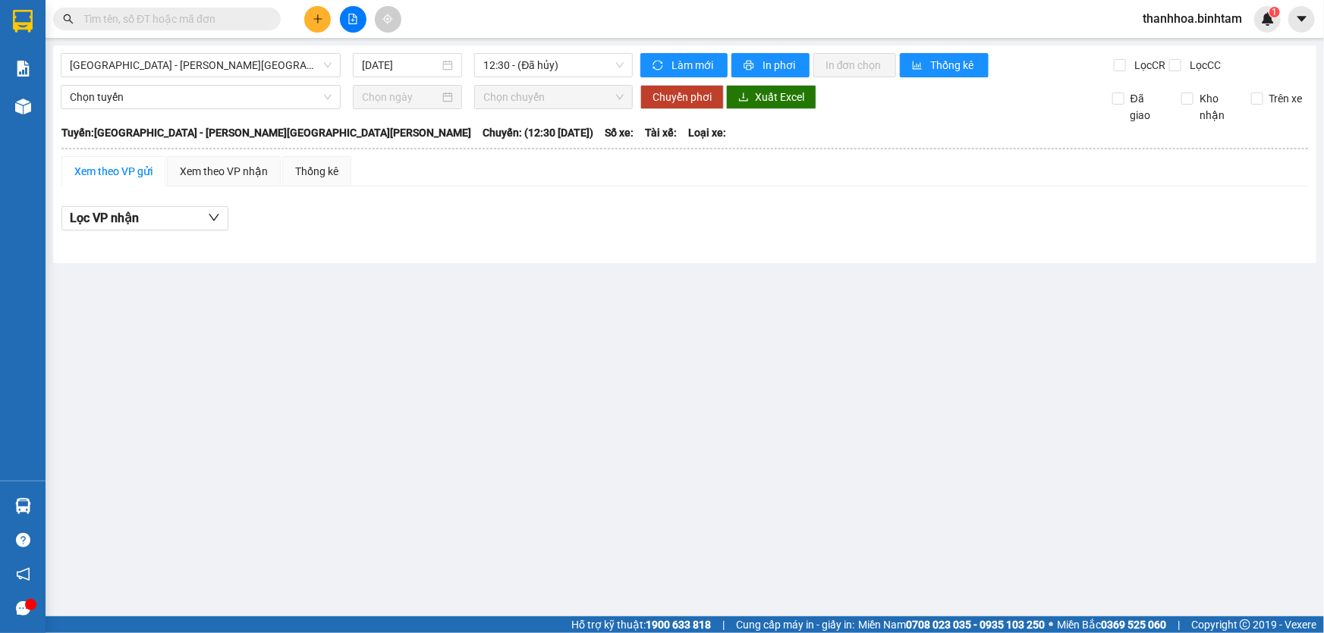
click at [144, 166] on div "Xem theo VP gửi" at bounding box center [113, 171] width 78 height 17
click at [146, 172] on div "Xem theo VP gửi" at bounding box center [113, 171] width 78 height 17
click at [762, 61] on span "In phơi" at bounding box center [779, 65] width 35 height 17
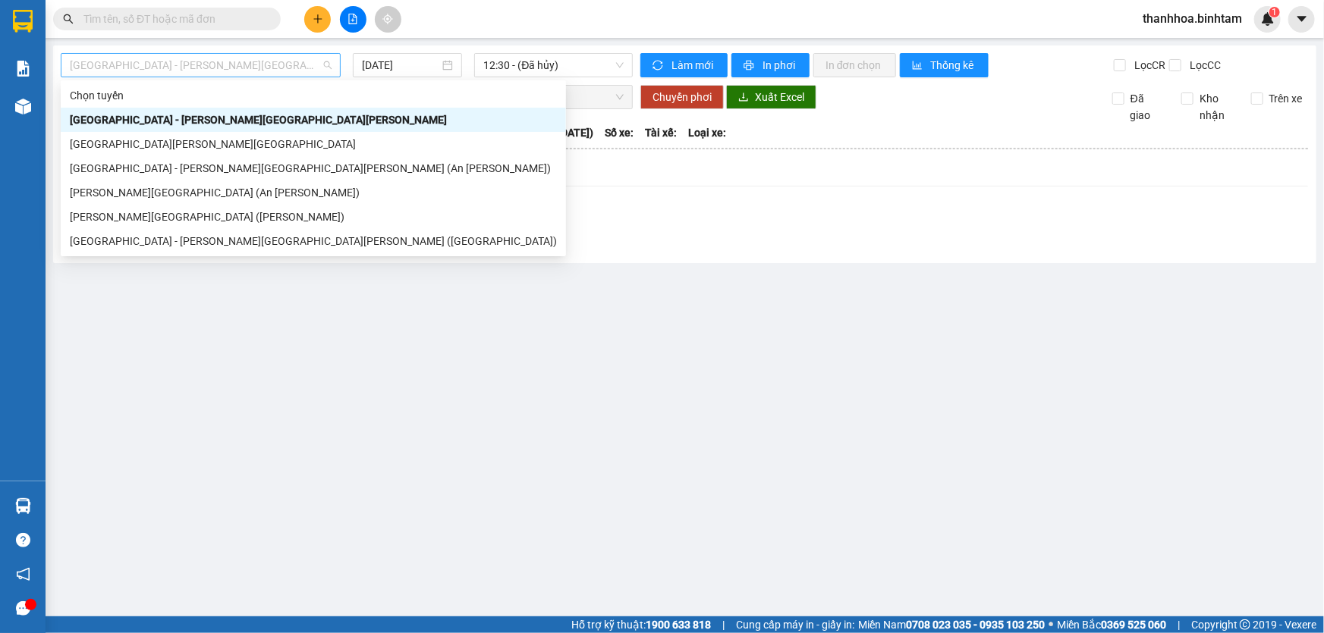
click at [319, 64] on span "Hà Nội - Quảng Ngãi" at bounding box center [201, 65] width 262 height 23
click at [227, 168] on div "Sài Gòn - Quảng Ngãi (An Sương)" at bounding box center [313, 168] width 487 height 17
type input "15/08/2025"
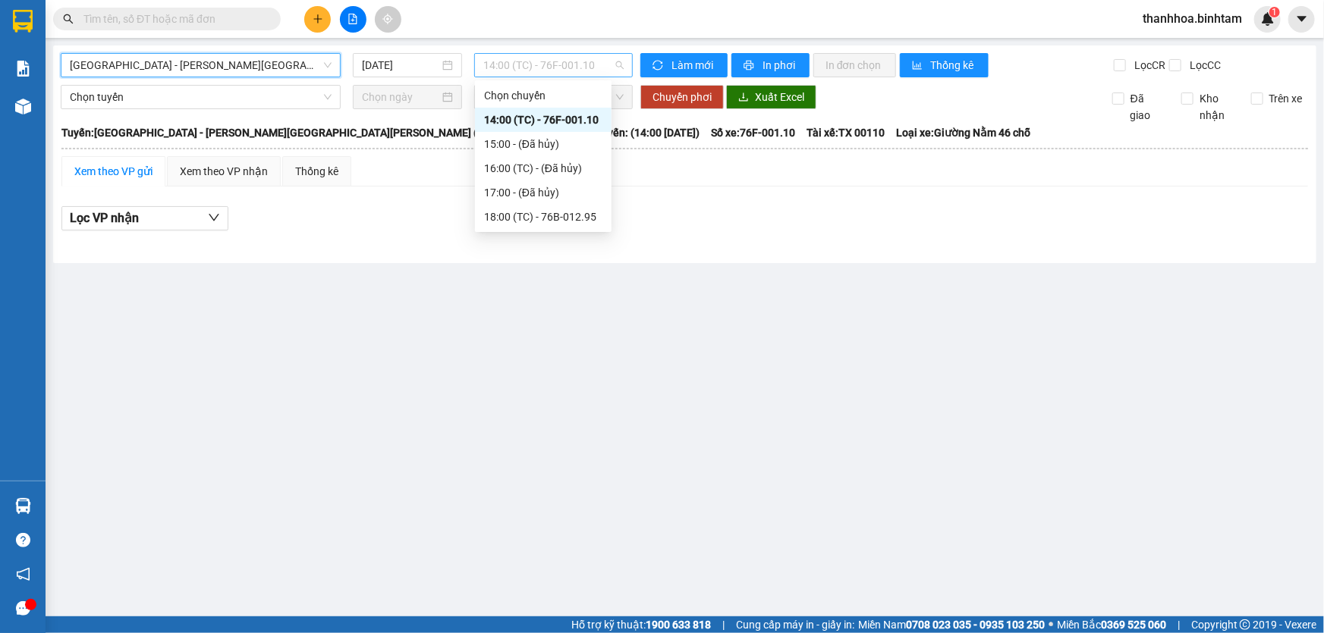
click at [625, 70] on div "14:00 (TC) - 76F-001.10" at bounding box center [553, 65] width 159 height 24
click at [589, 222] on div "18:00 (TC) - 76B-012.95" at bounding box center [543, 217] width 118 height 17
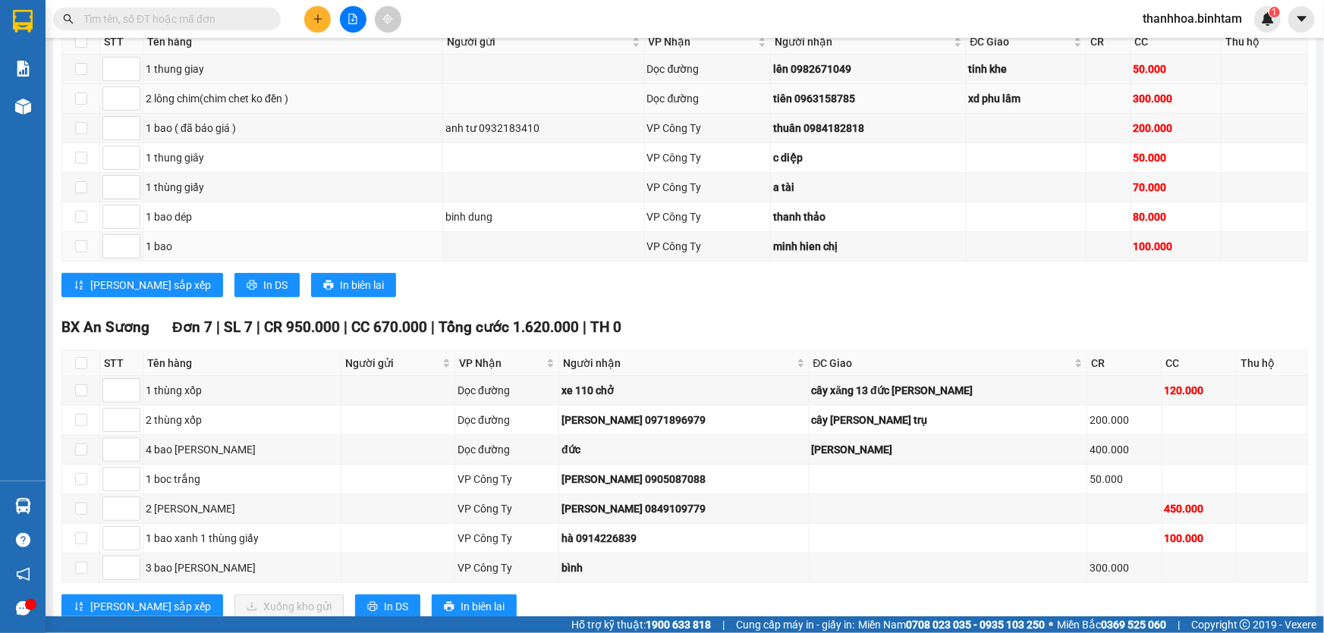
scroll to position [316, 0]
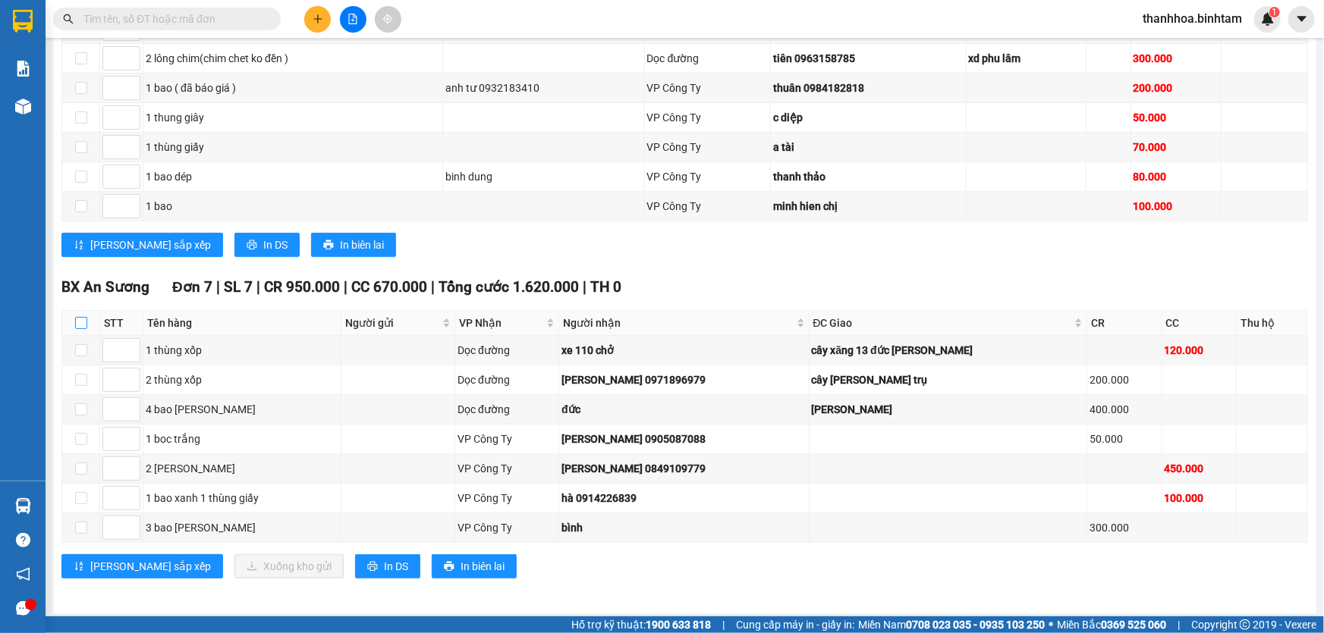
click at [81, 322] on input "checkbox" at bounding box center [81, 323] width 12 height 12
checkbox input "true"
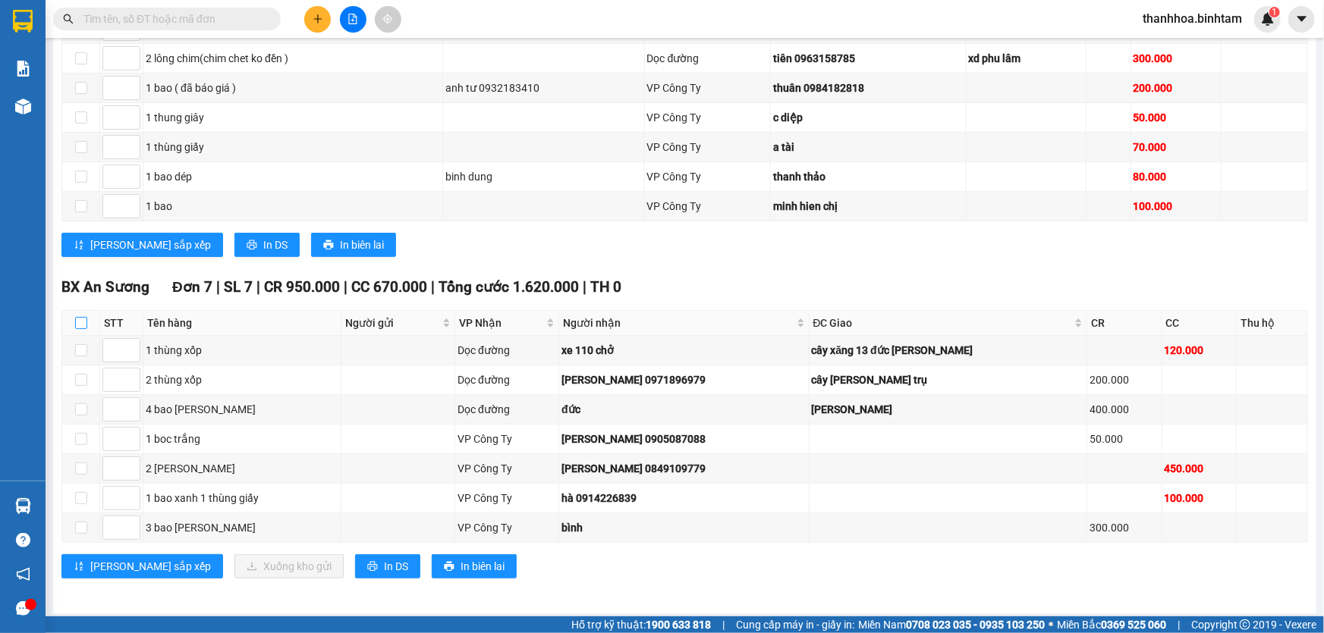
checkbox input "true"
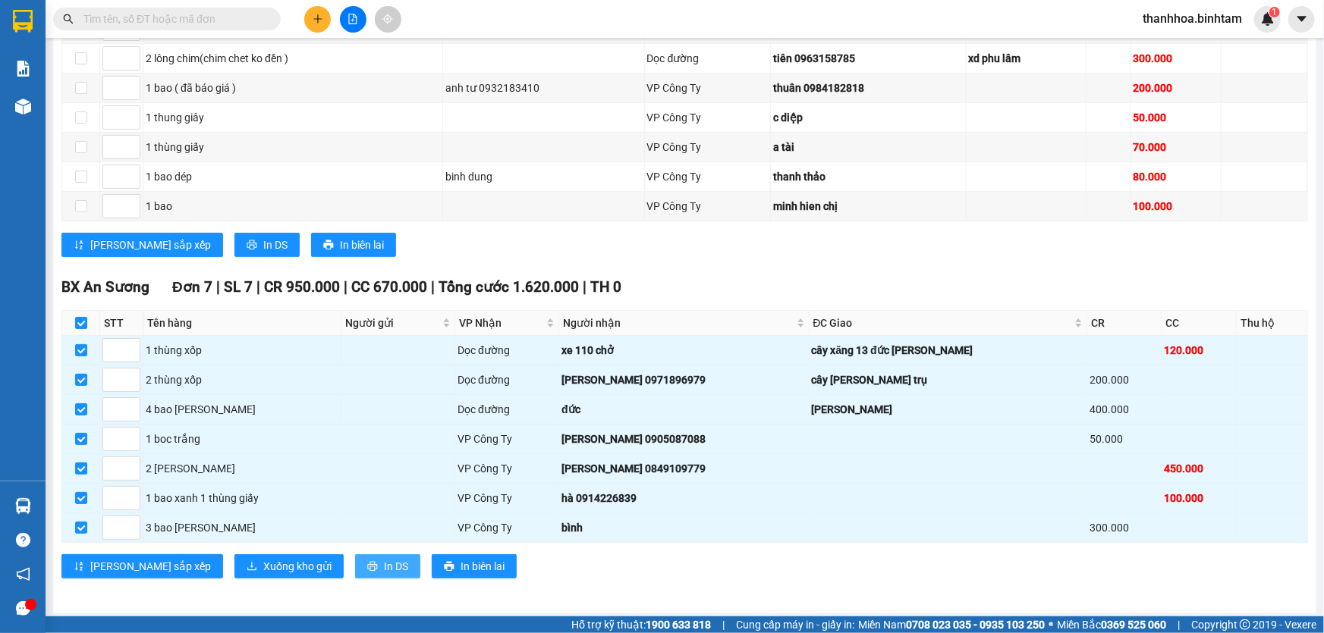
click at [384, 566] on span "In DS" at bounding box center [396, 566] width 24 height 17
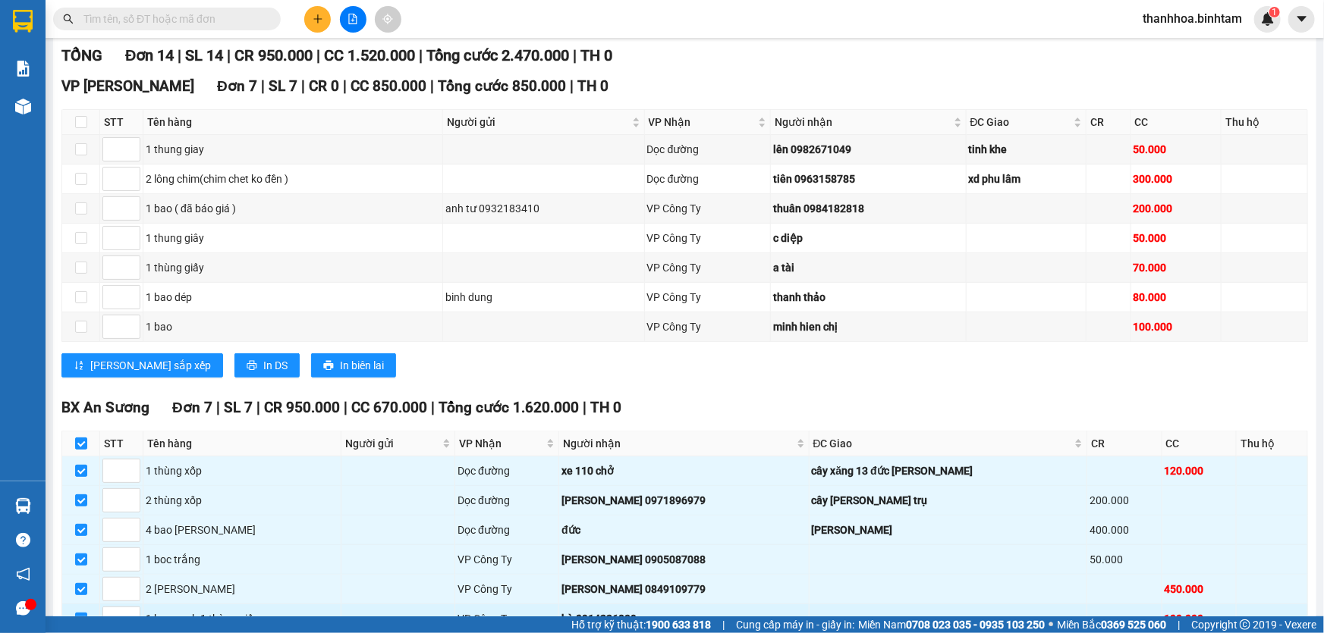
scroll to position [178, 0]
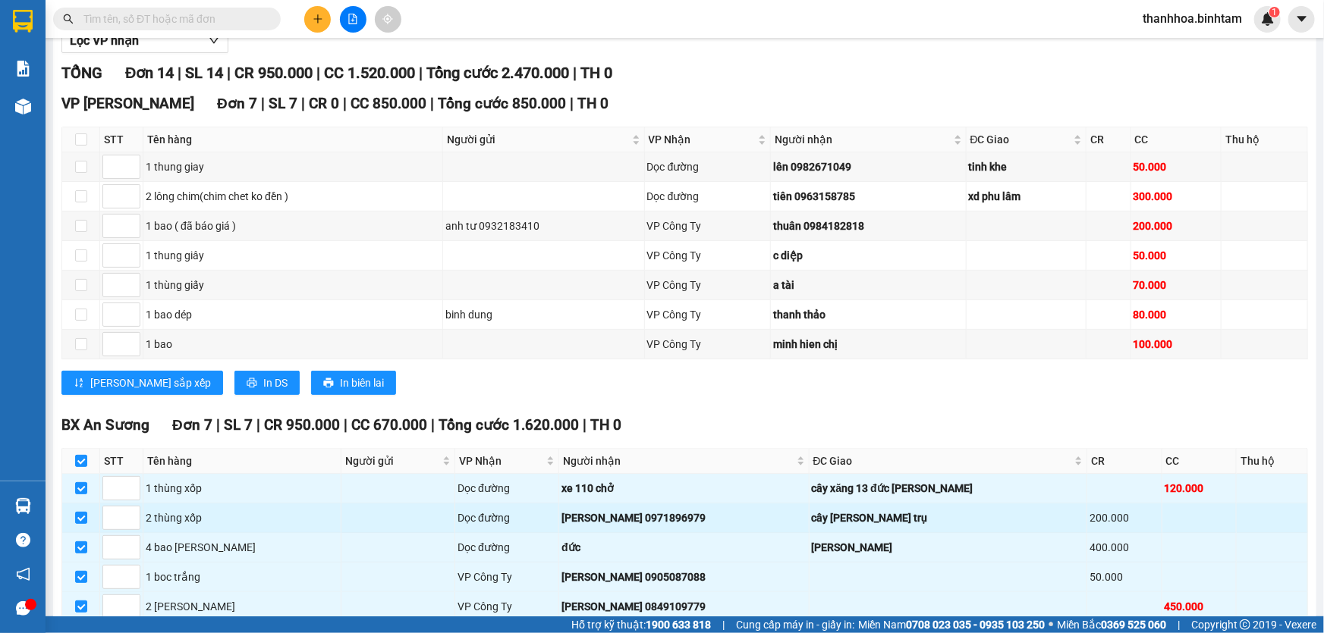
click at [978, 510] on div "cây xăng thach trụ" at bounding box center [948, 518] width 273 height 17
